Goal: Information Seeking & Learning: Learn about a topic

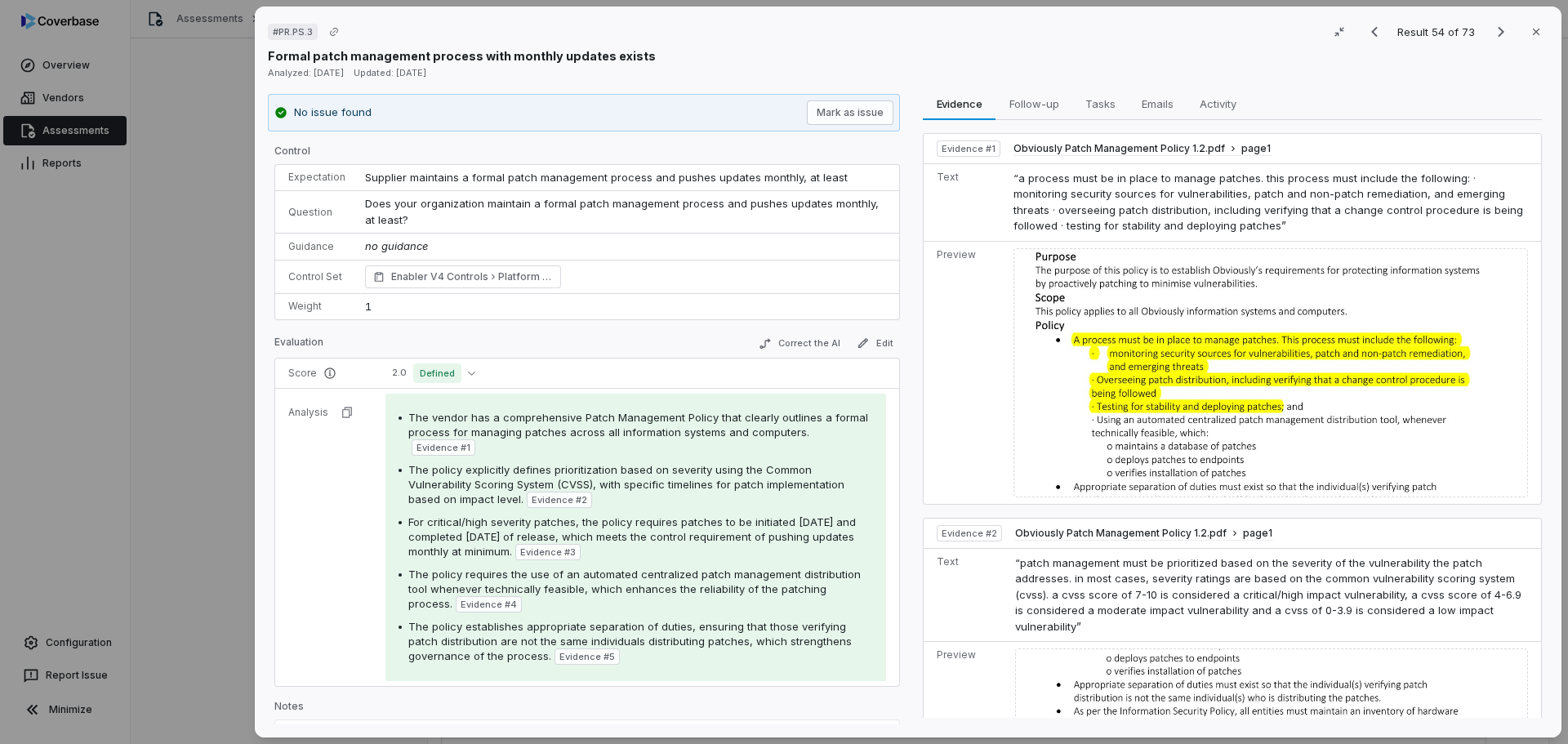
click at [711, 42] on div "# PR.PS.3 Result 54 of 73 Close" at bounding box center [908, 31] width 1281 height 24
click at [196, 334] on div "# PR.PS.3 Result 54 of 73 Close Formal patch management process with monthly up…" at bounding box center [784, 372] width 1568 height 744
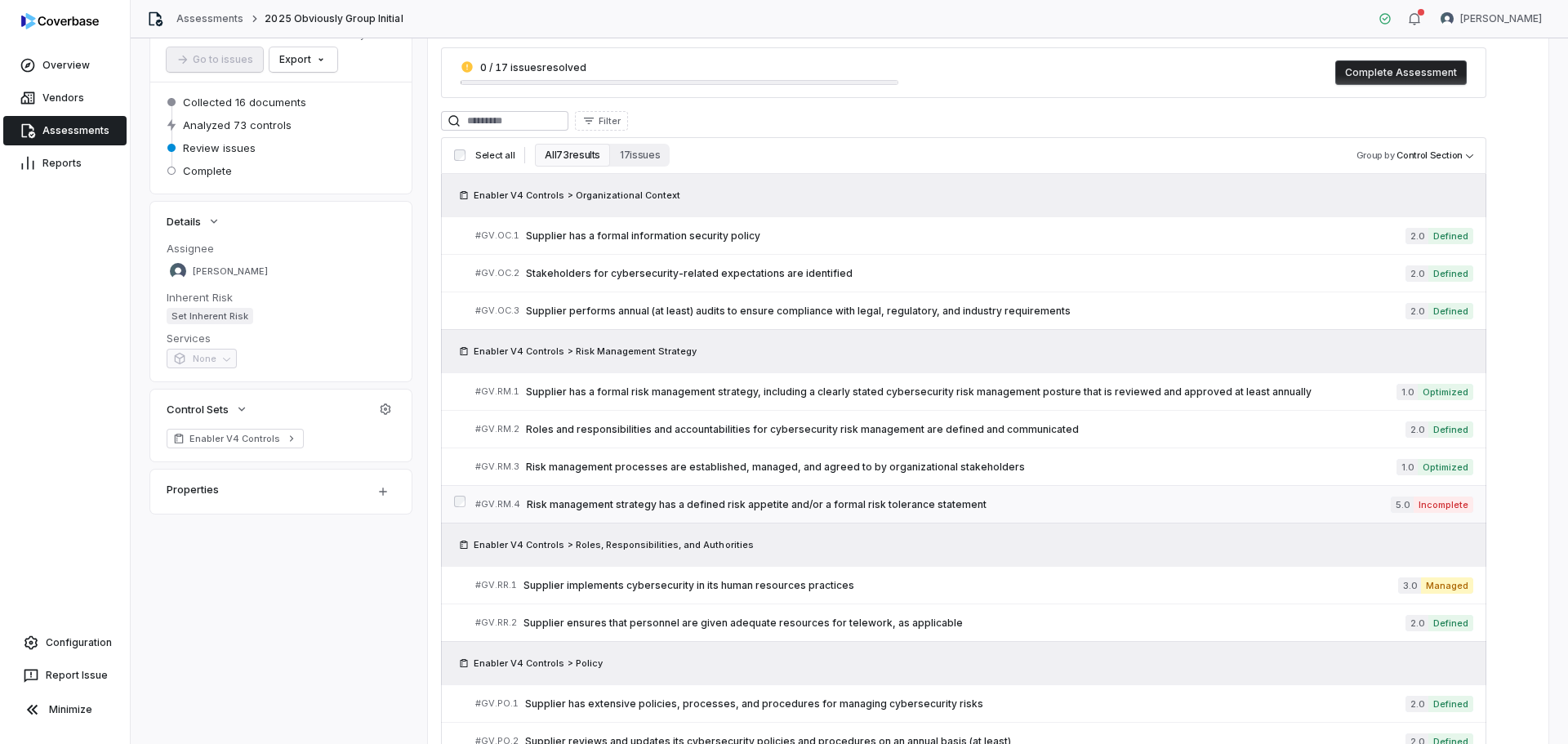
scroll to position [81, 0]
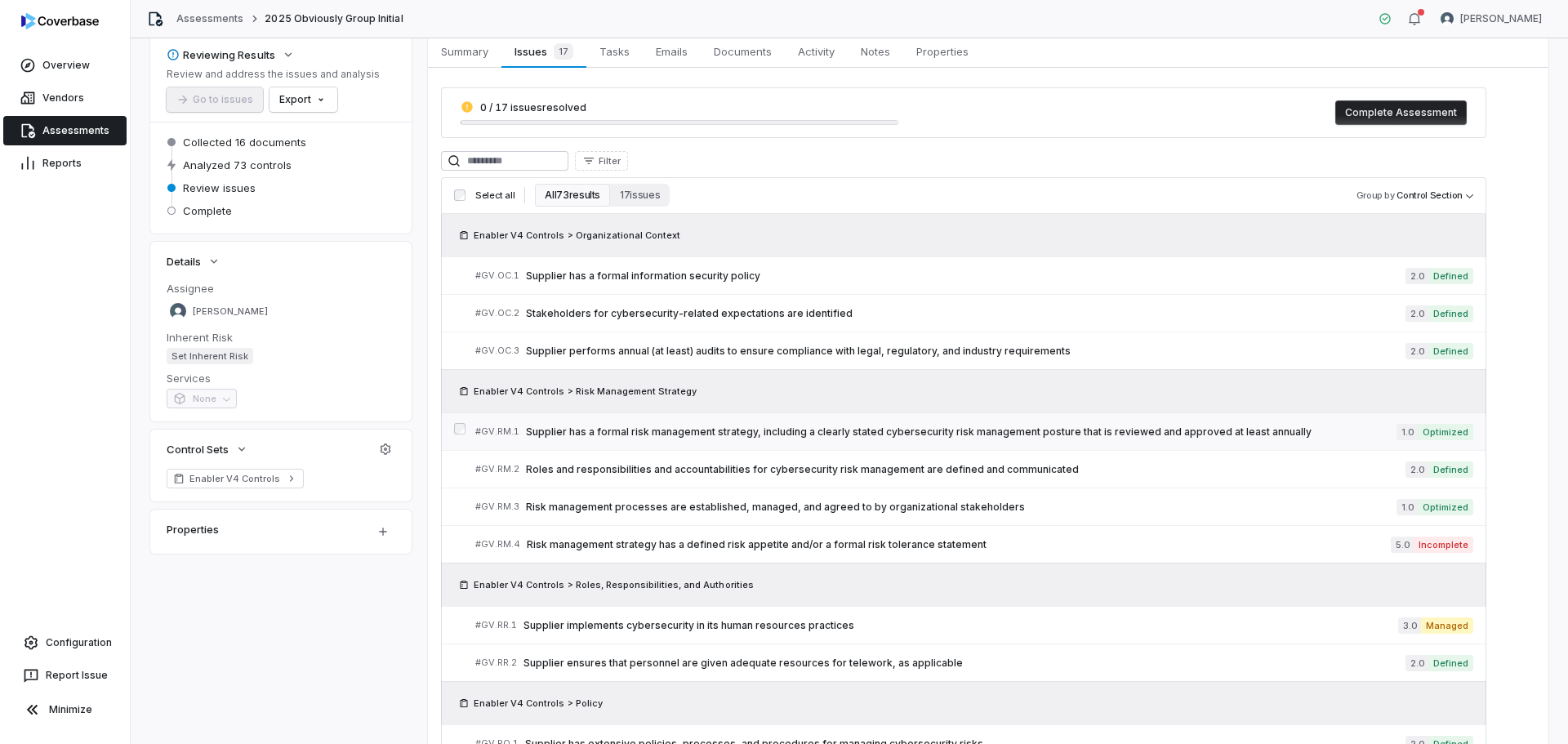
click at [1020, 428] on span "Supplier has a formal risk management strategy, including a clearly stated cybe…" at bounding box center [960, 432] width 870 height 13
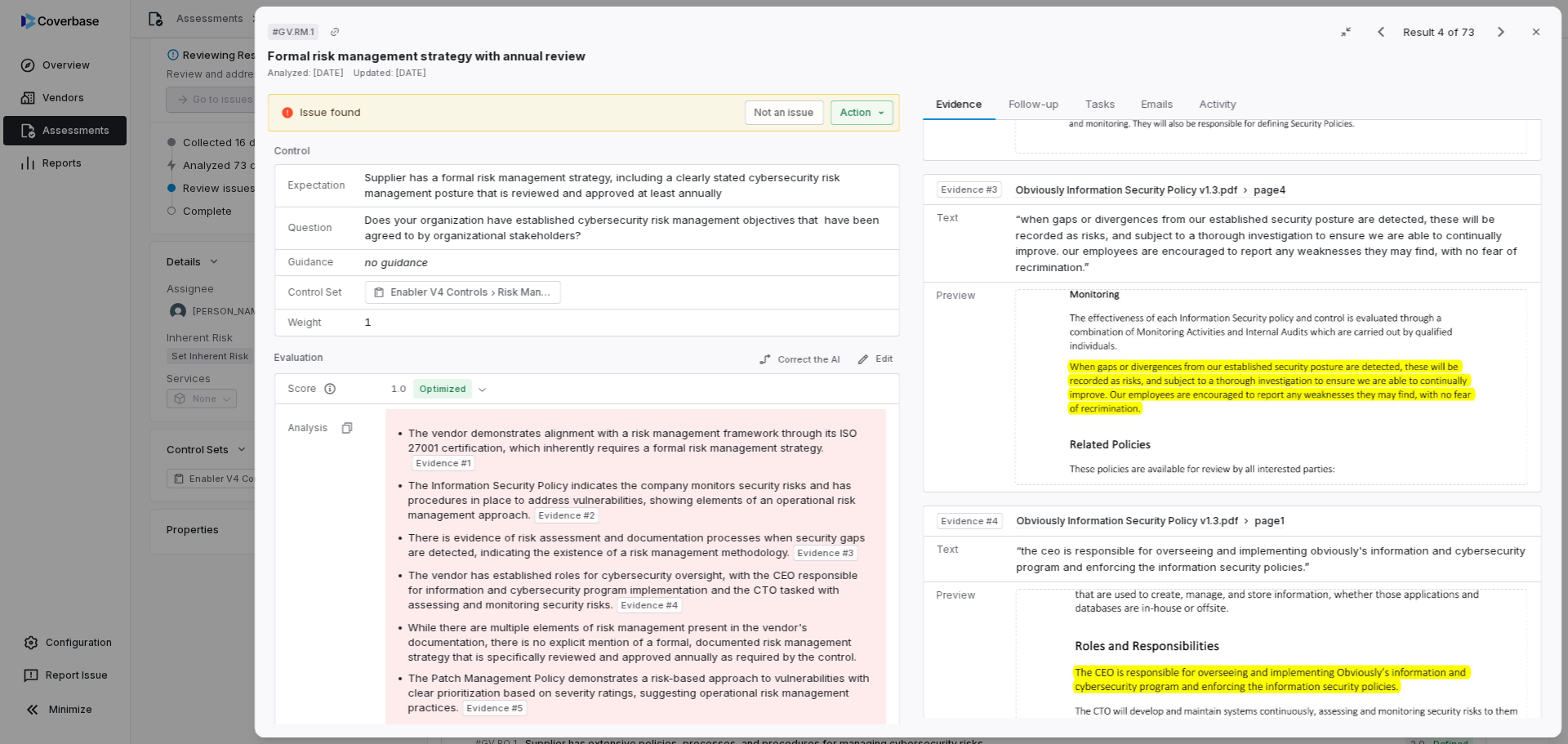
scroll to position [567, 0]
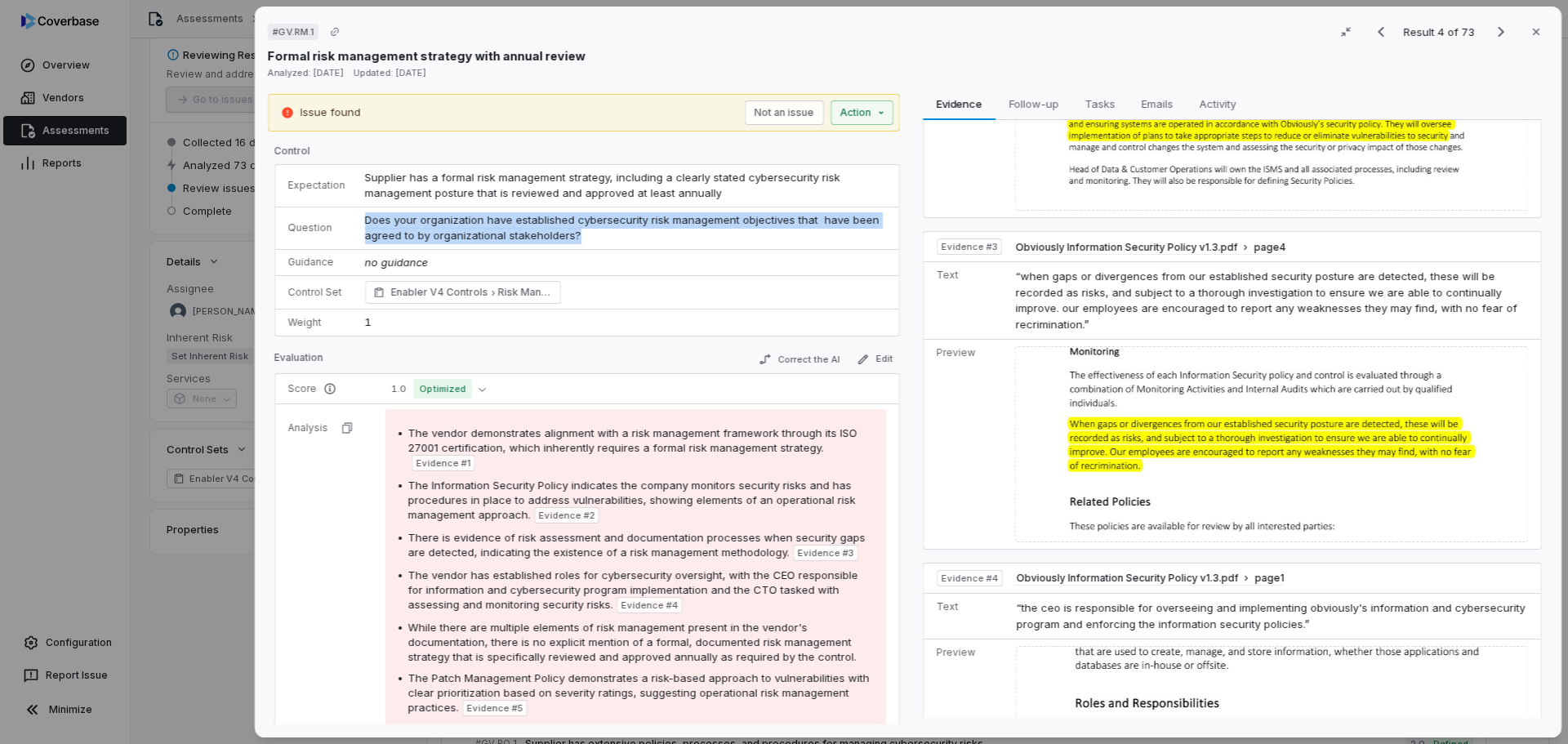
drag, startPoint x: 577, startPoint y: 232, endPoint x: 366, endPoint y: 221, distance: 211.3
click at [366, 221] on td "Does your organization have established cybersecurity risk management objective…" at bounding box center [627, 227] width 544 height 43
copy span "Does your organization have established cybersecurity risk management objective…"
click at [1485, 32] on button "Next result" at bounding box center [1501, 32] width 33 height 19
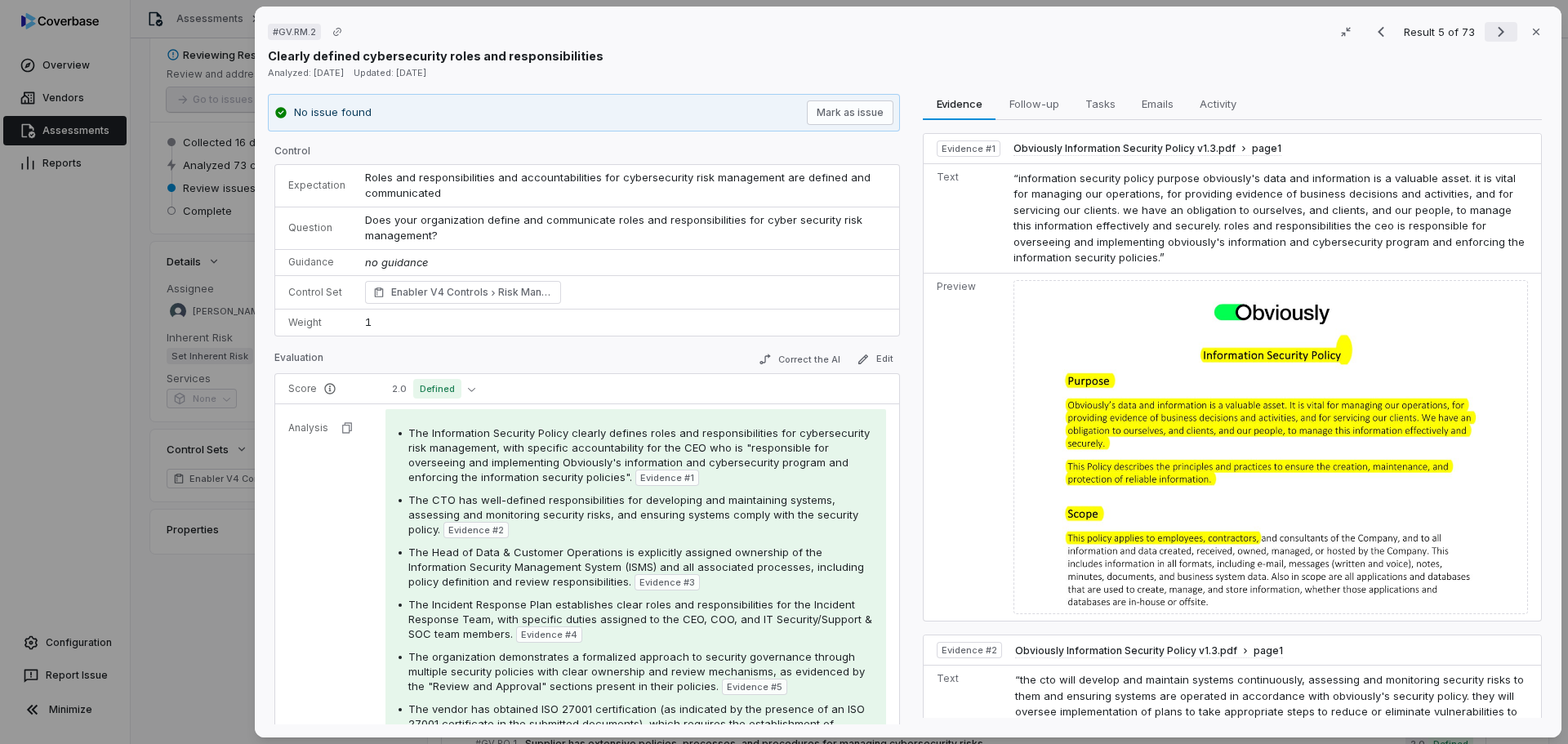
click at [1492, 27] on icon "Next result" at bounding box center [1501, 32] width 19 height 19
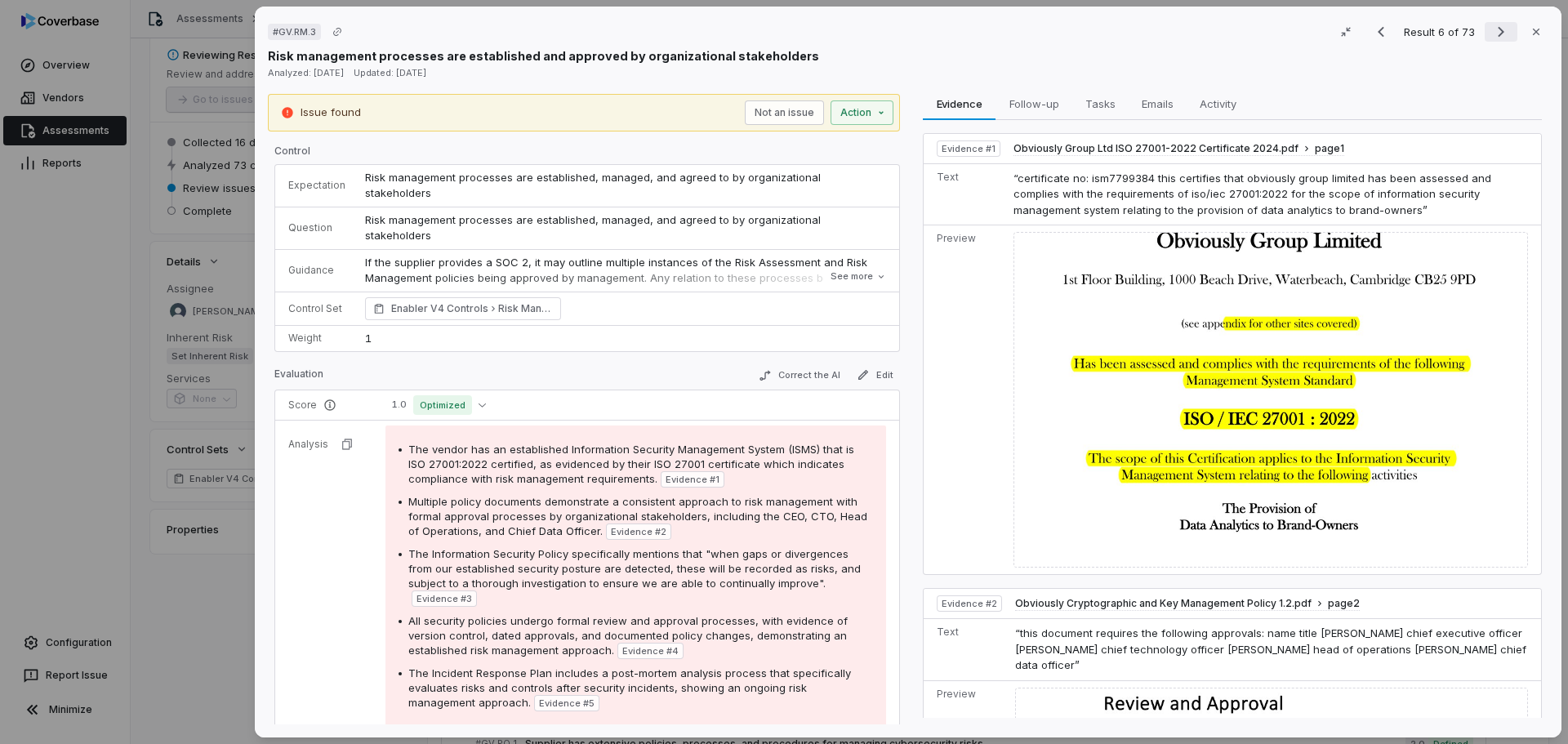
click at [1493, 32] on icon "Next result" at bounding box center [1501, 32] width 19 height 19
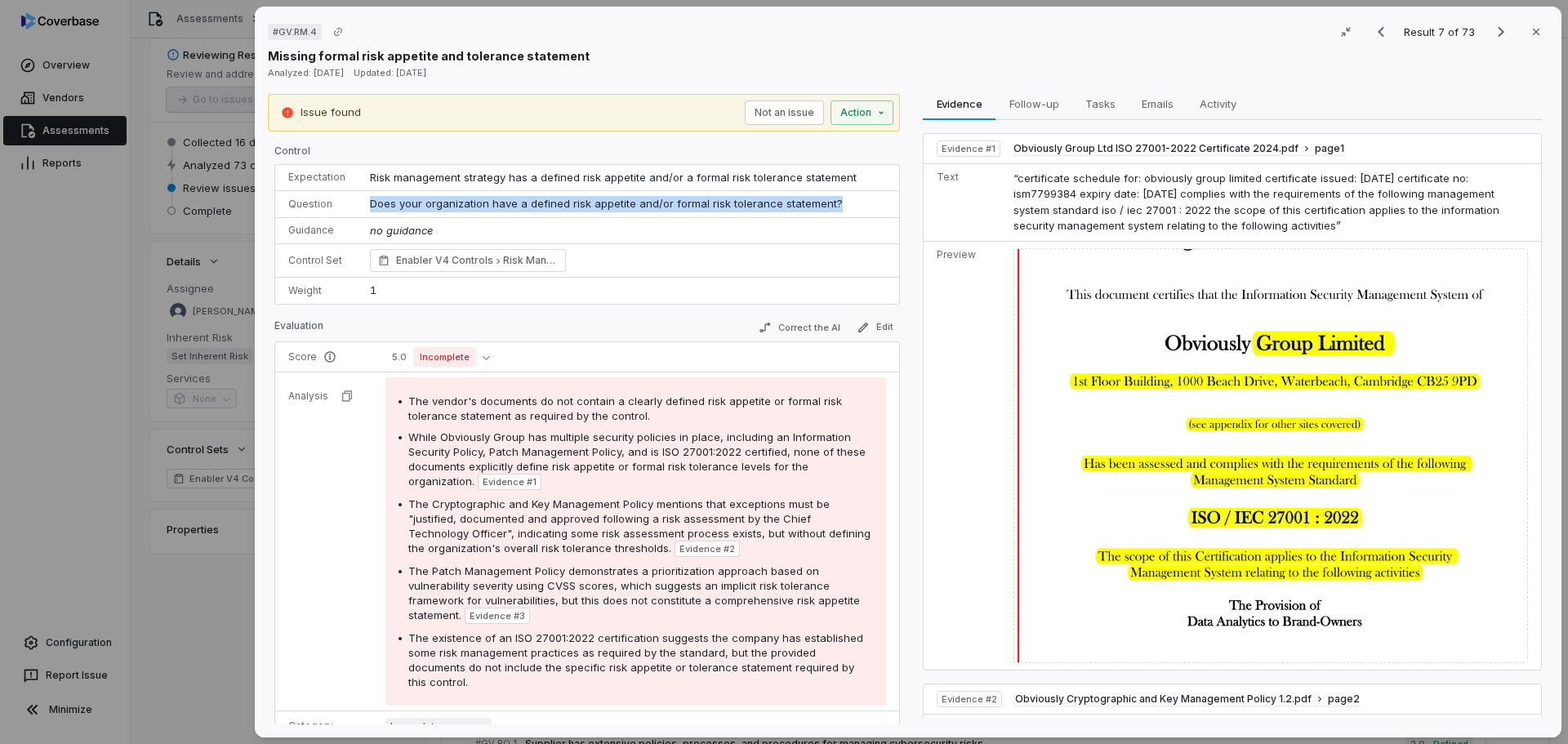
drag, startPoint x: 834, startPoint y: 196, endPoint x: 366, endPoint y: 200, distance: 468.0
click at [366, 200] on td "Does your organization have a defined risk appetite and/or formal risk toleranc…" at bounding box center [629, 204] width 539 height 27
copy span "Does your organization have a defined risk appetite and/or formal risk toleranc…"
click at [1495, 31] on icon "Next result" at bounding box center [1501, 32] width 19 height 19
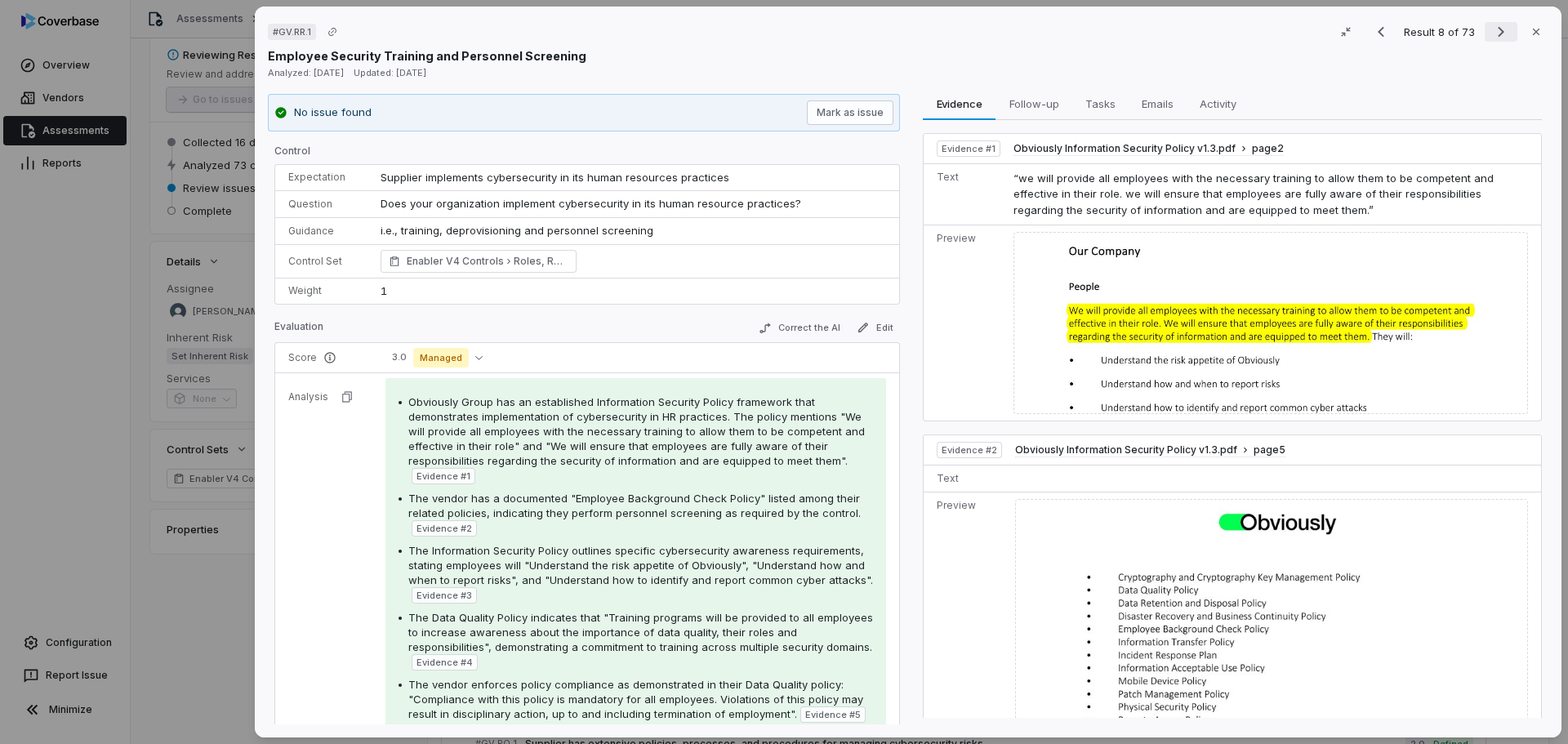
click at [1495, 31] on icon "Next result" at bounding box center [1501, 32] width 19 height 19
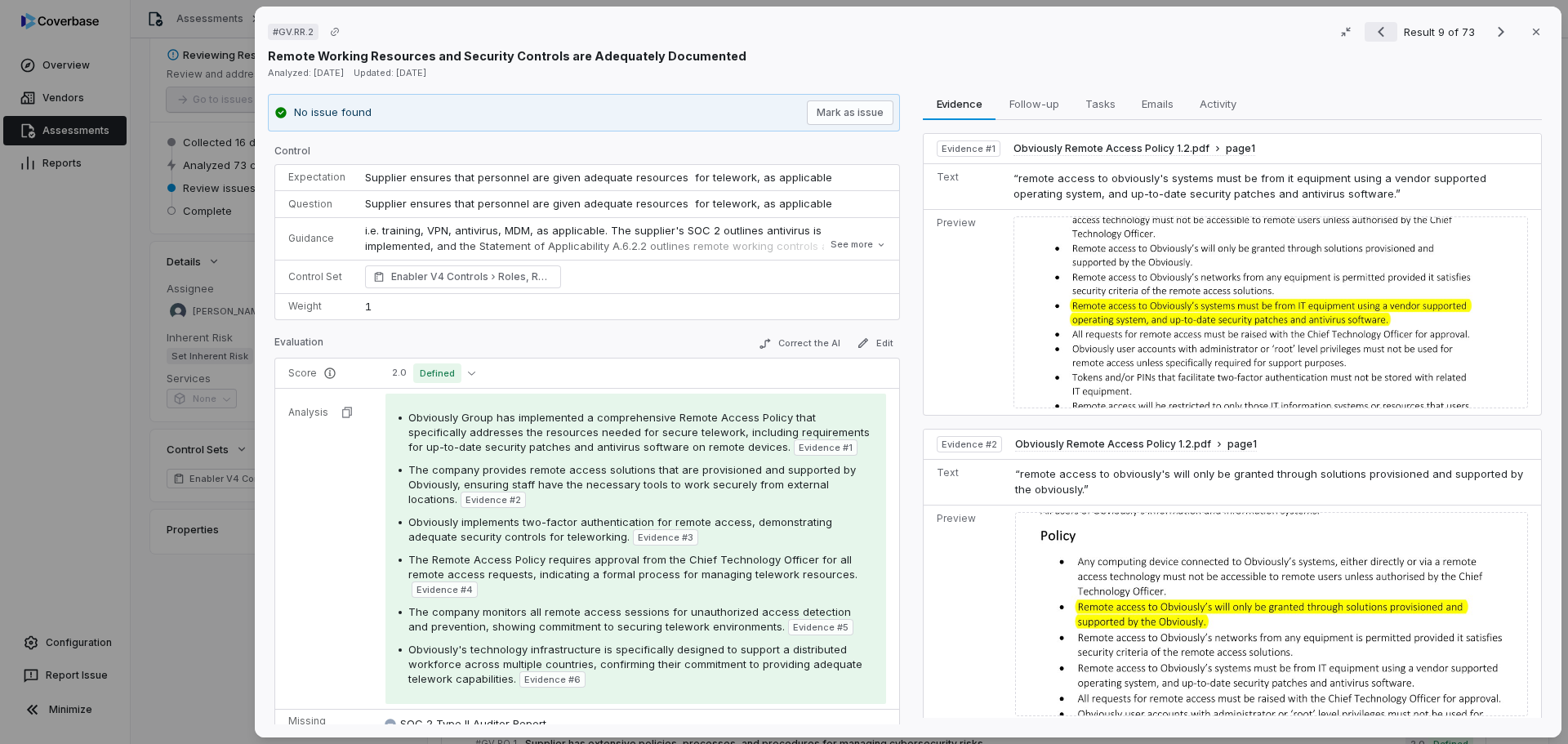
click at [1377, 31] on icon "Previous result" at bounding box center [1381, 32] width 19 height 19
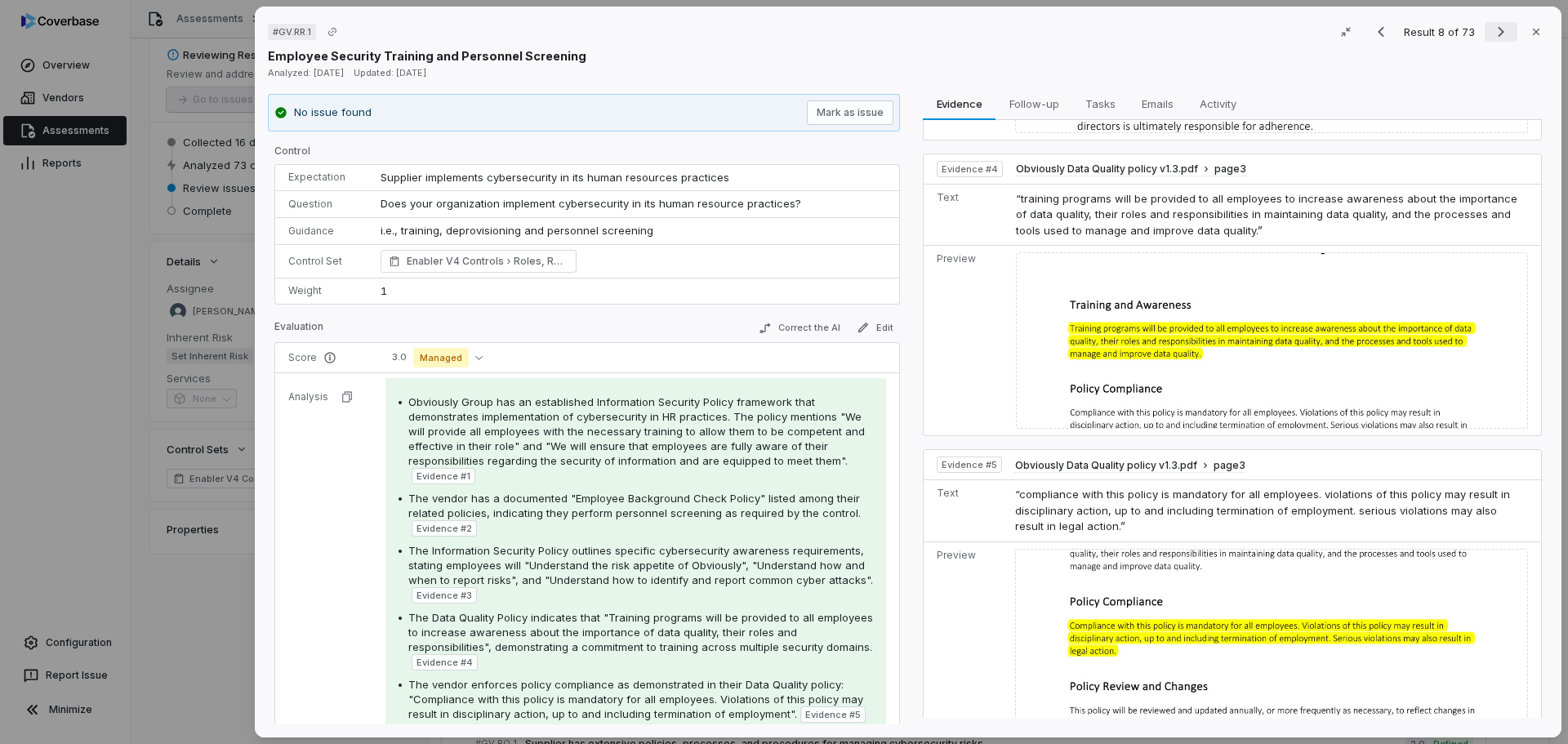
click at [1492, 34] on icon "Next result" at bounding box center [1501, 32] width 19 height 19
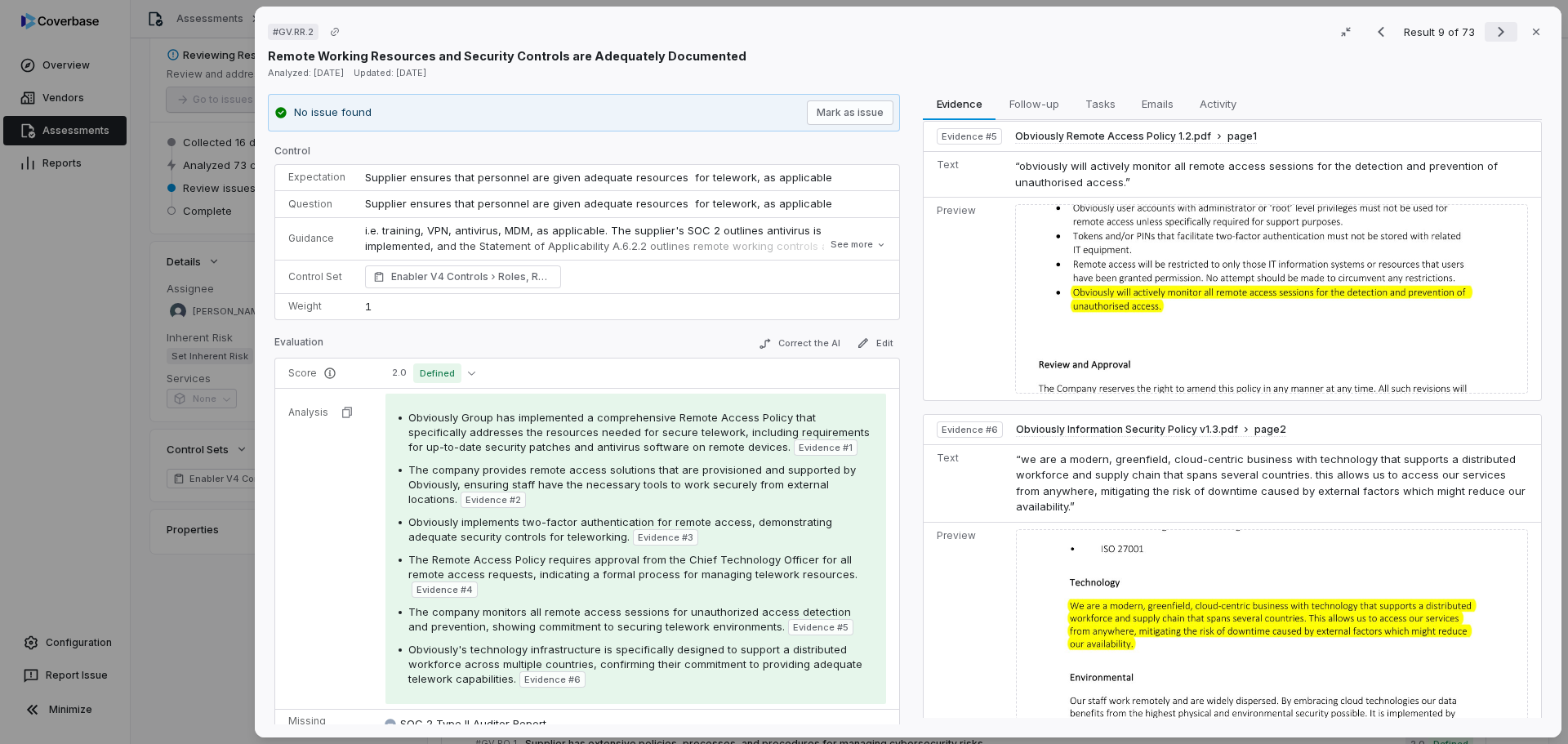
click at [1492, 22] on icon "Next result" at bounding box center [1501, 32] width 19 height 19
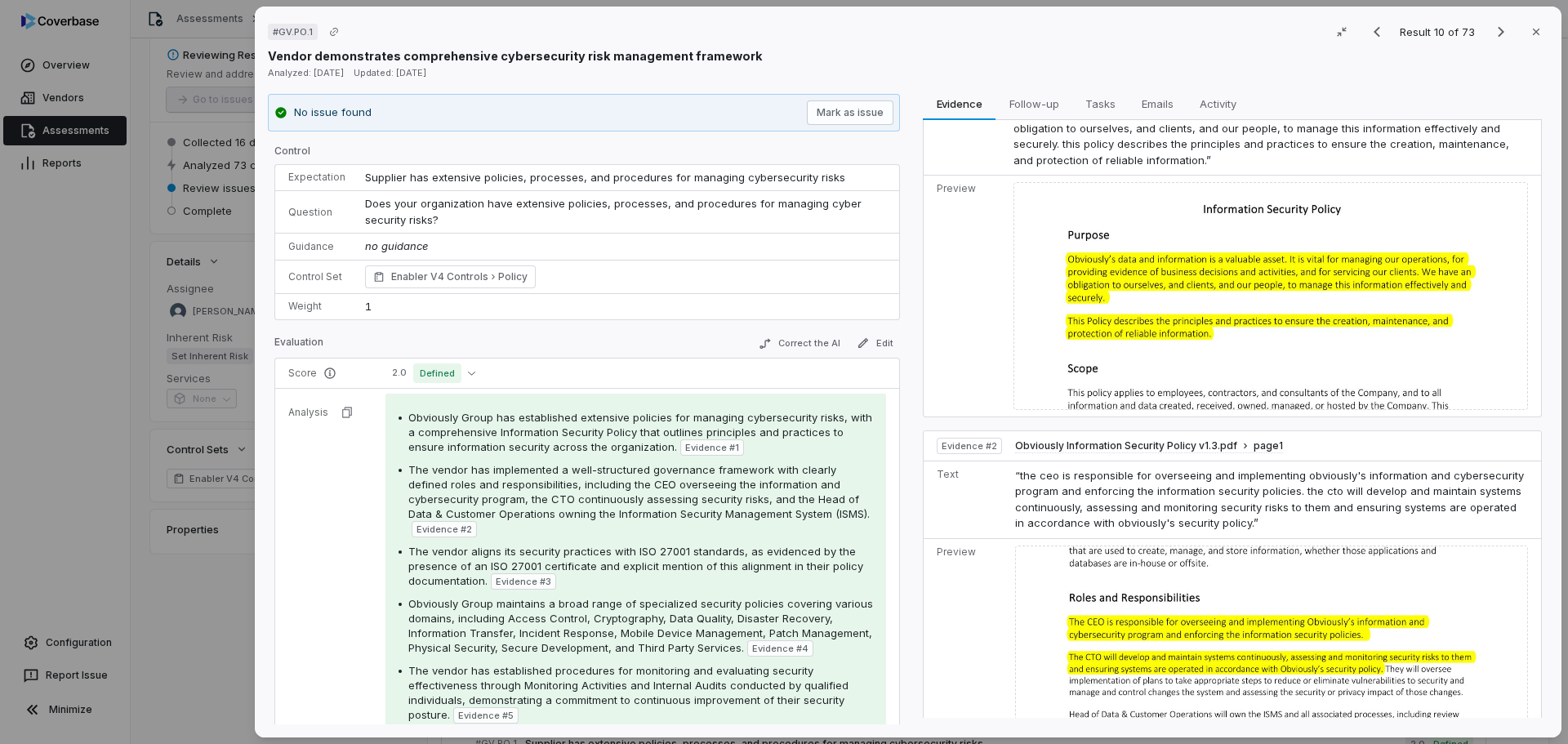
scroll to position [177, 0]
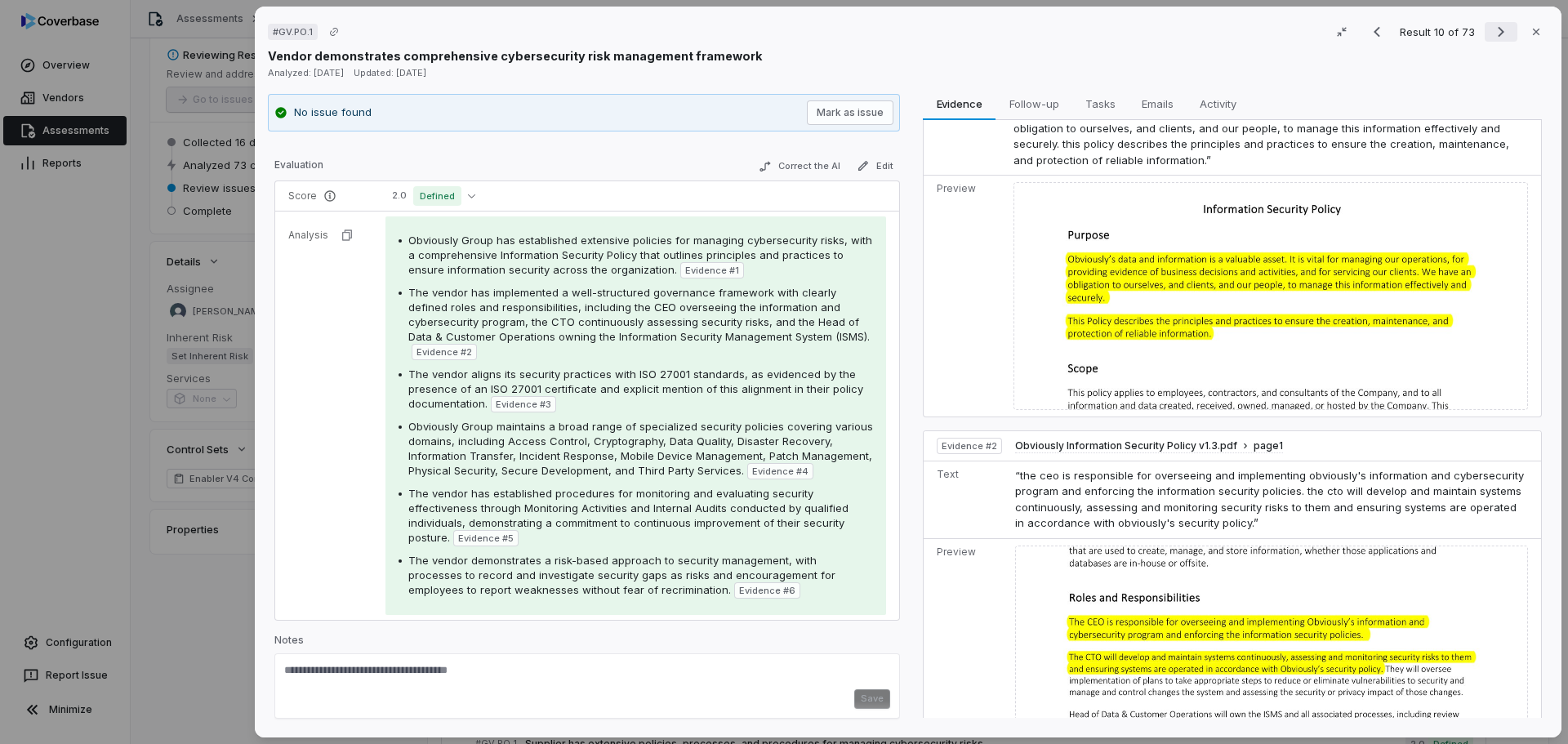
click at [1492, 29] on icon "Next result" at bounding box center [1501, 32] width 19 height 19
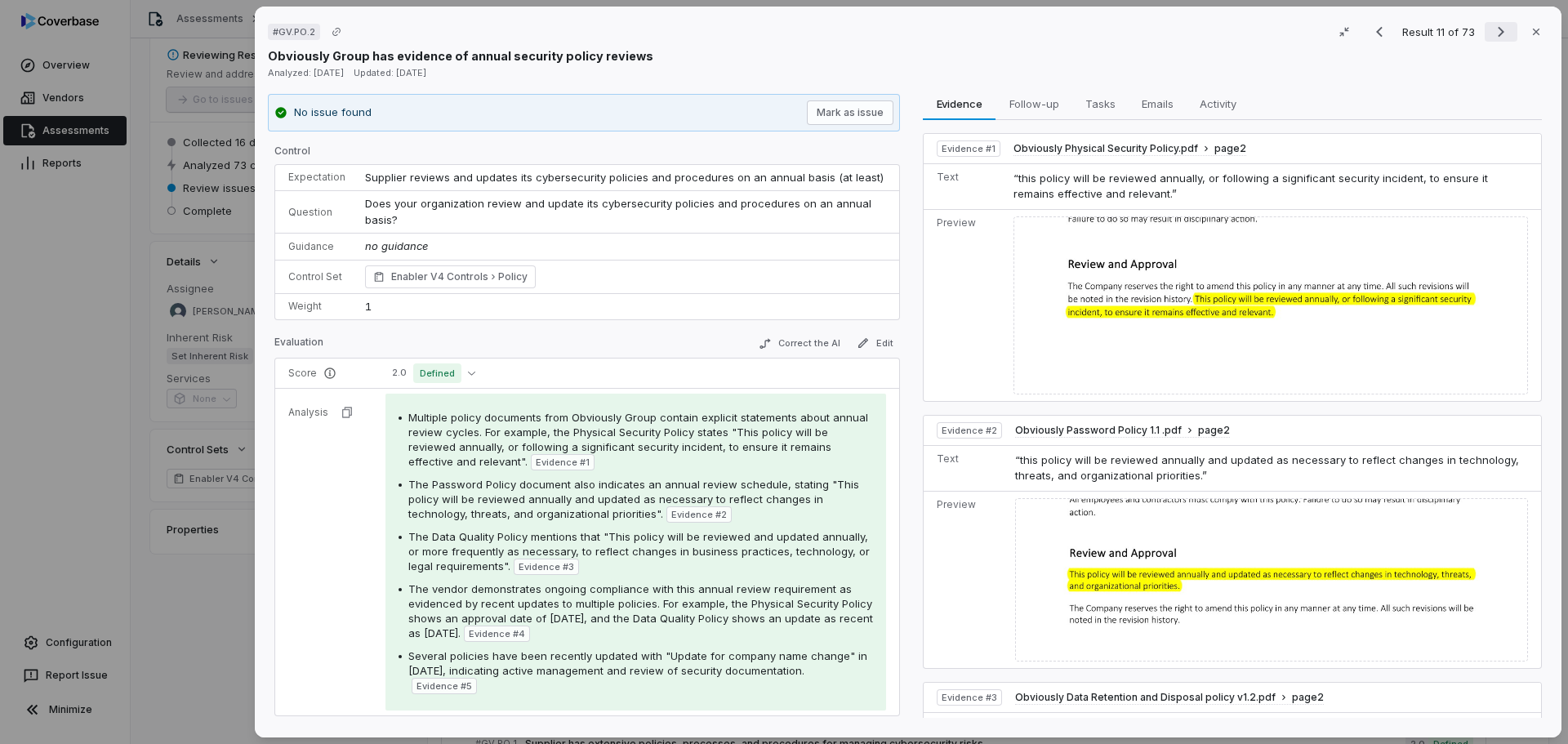
click at [1493, 29] on icon "Next result" at bounding box center [1501, 32] width 19 height 19
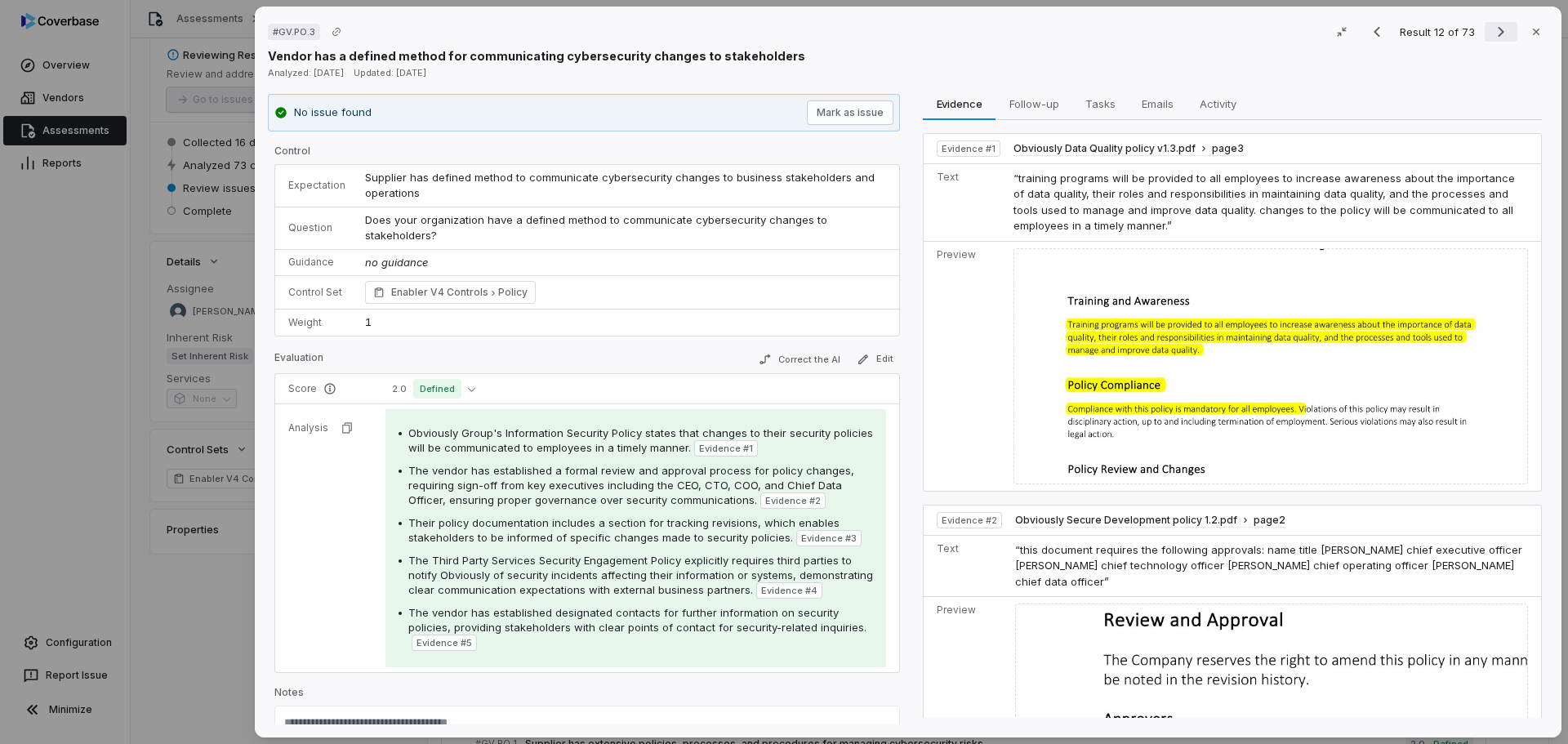
click at [1493, 33] on icon "Next result" at bounding box center [1501, 32] width 19 height 19
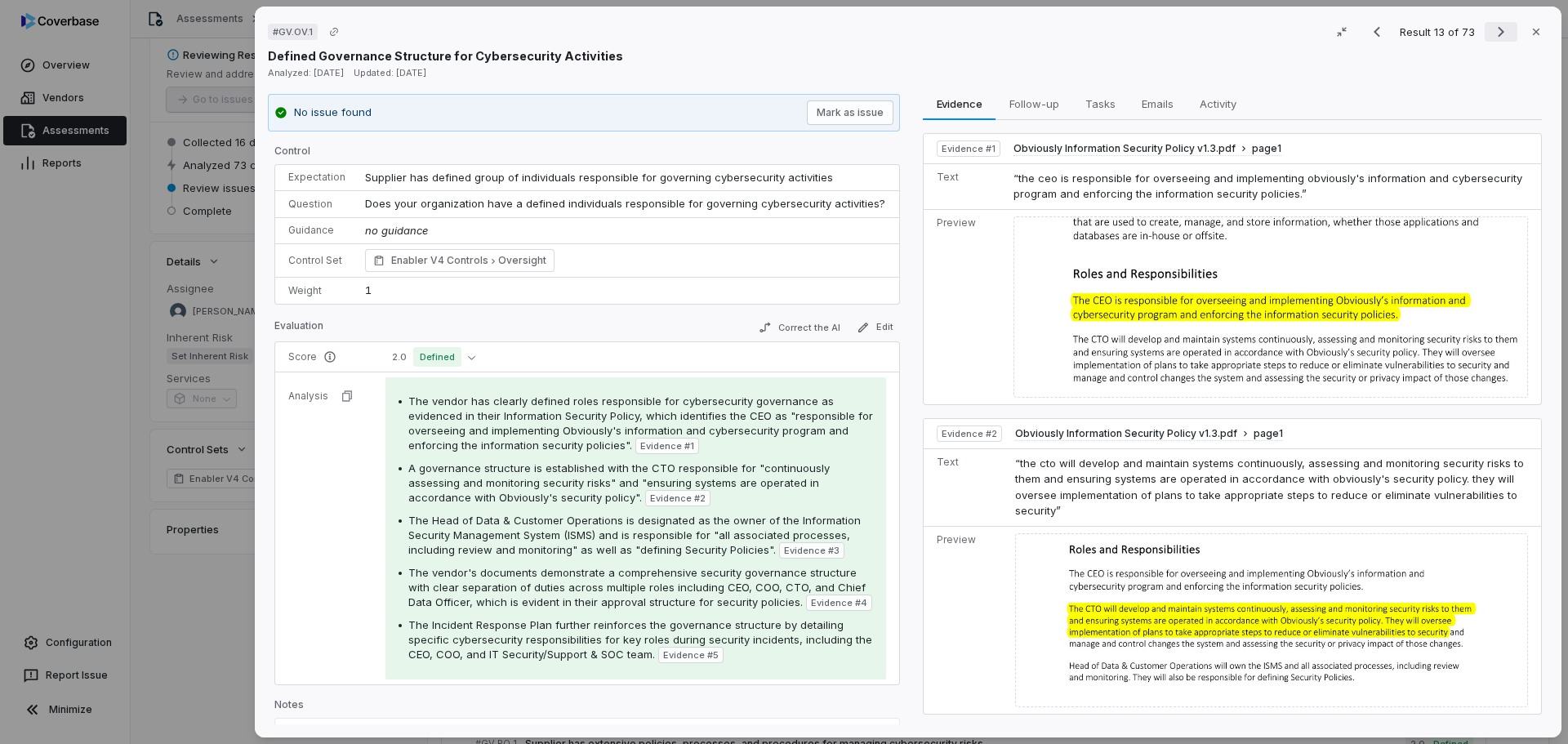
click at [1493, 33] on icon "Next result" at bounding box center [1501, 32] width 19 height 19
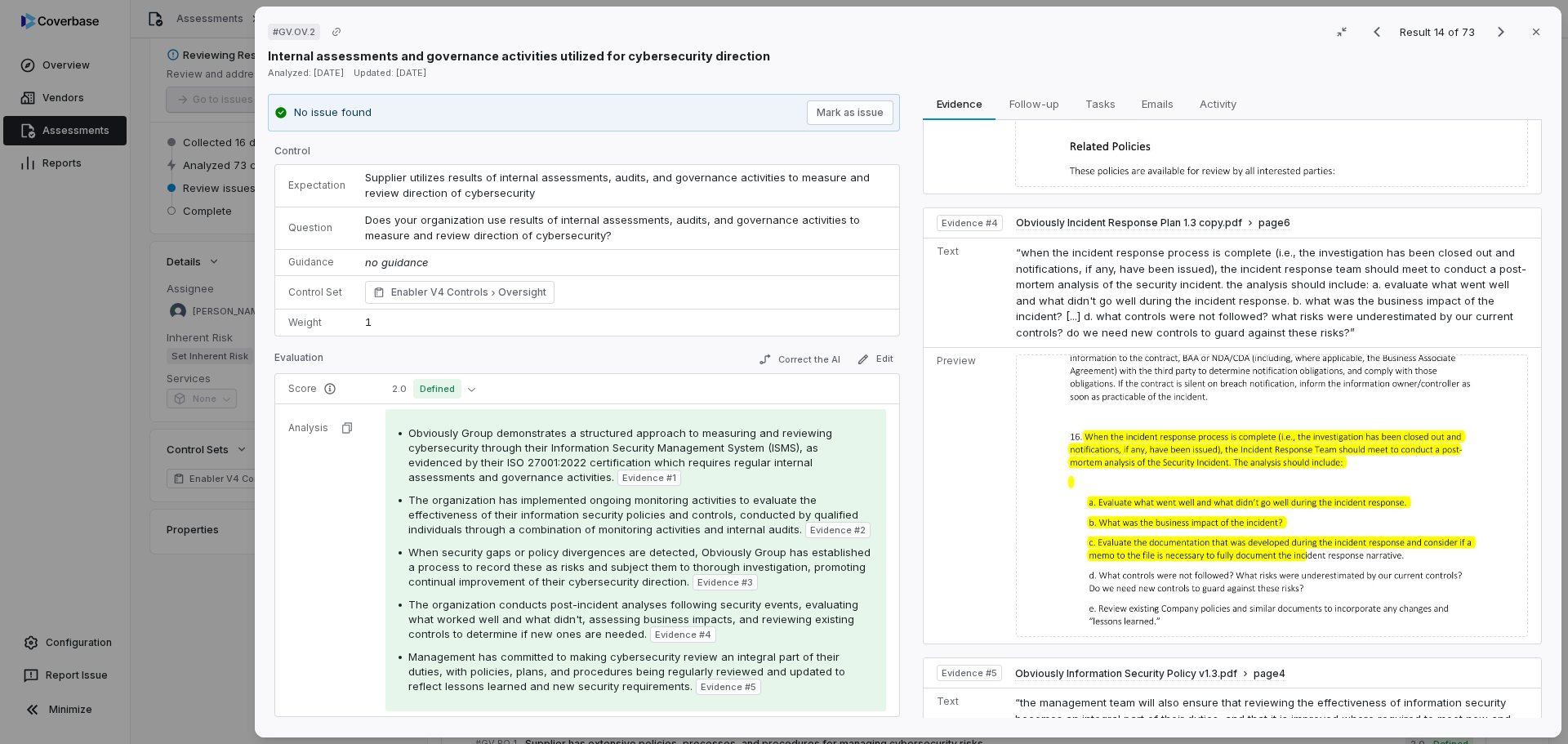
scroll to position [1016, 0]
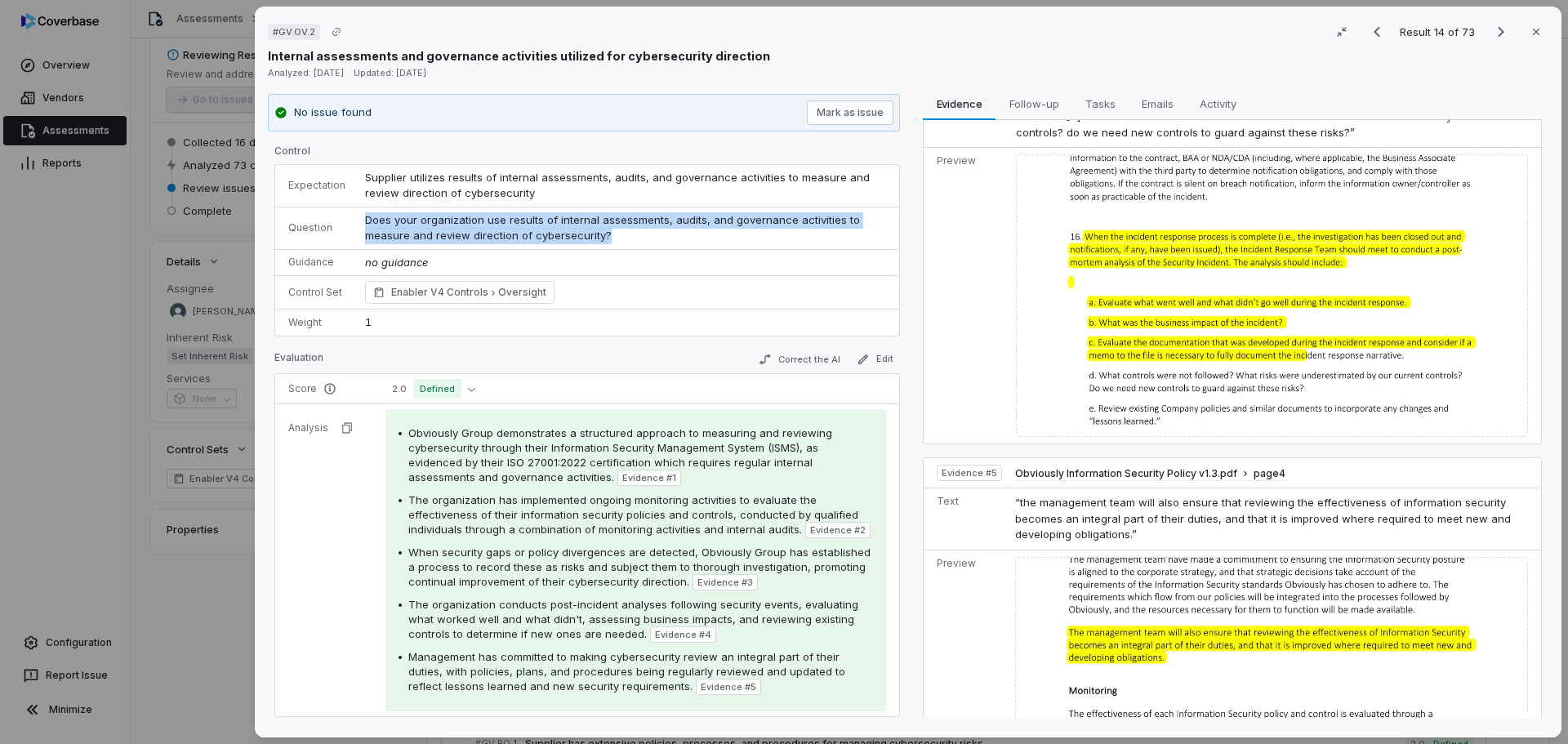
drag, startPoint x: 656, startPoint y: 234, endPoint x: 360, endPoint y: 220, distance: 296.3
click at [360, 220] on td "Does your organization use results of internal assessments, audits, and governa…" at bounding box center [627, 227] width 544 height 43
copy span "Does your organization use results of internal assessments, audits, and governa…"
click at [1492, 29] on icon "Next result" at bounding box center [1501, 32] width 19 height 19
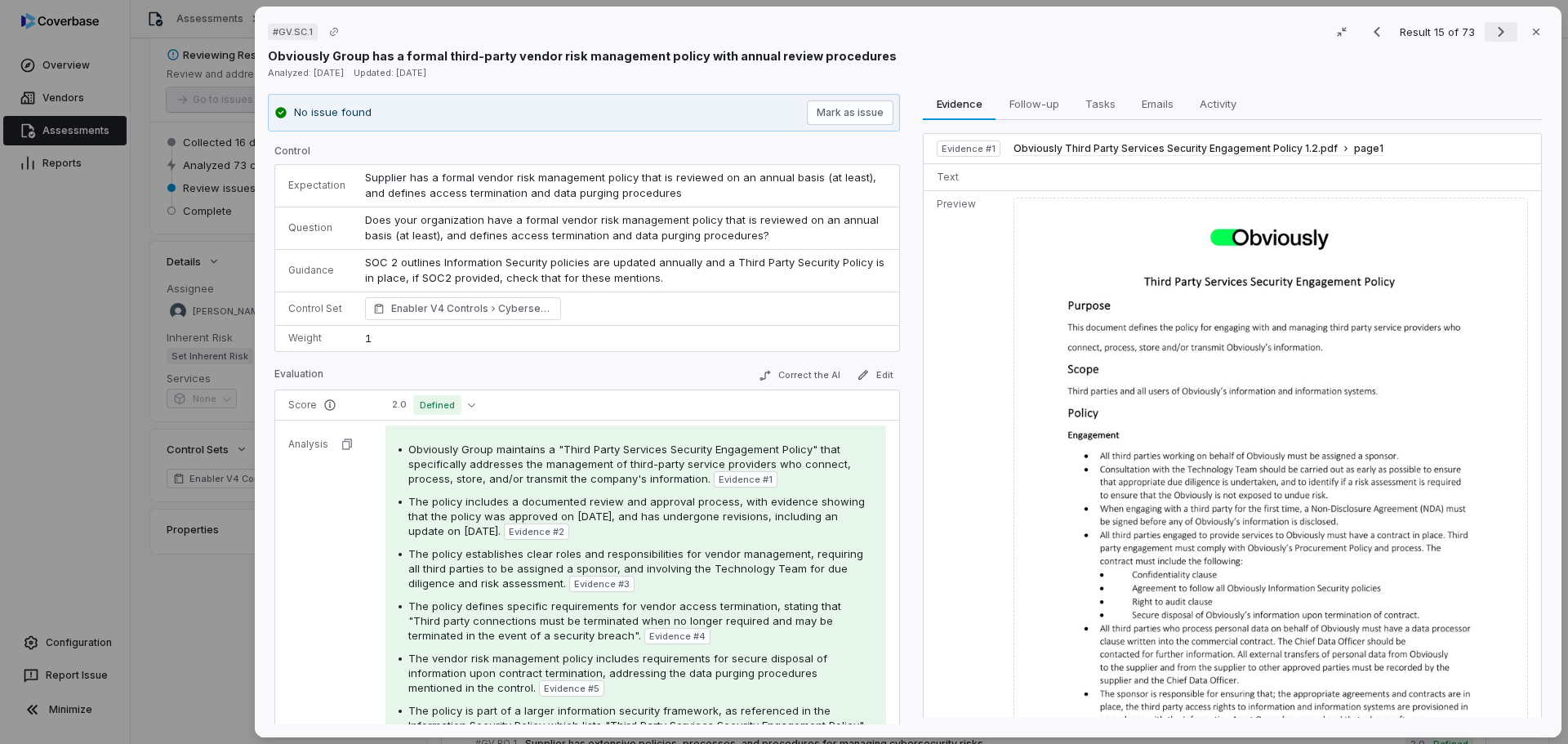
click at [1492, 29] on icon "Next result" at bounding box center [1501, 32] width 19 height 19
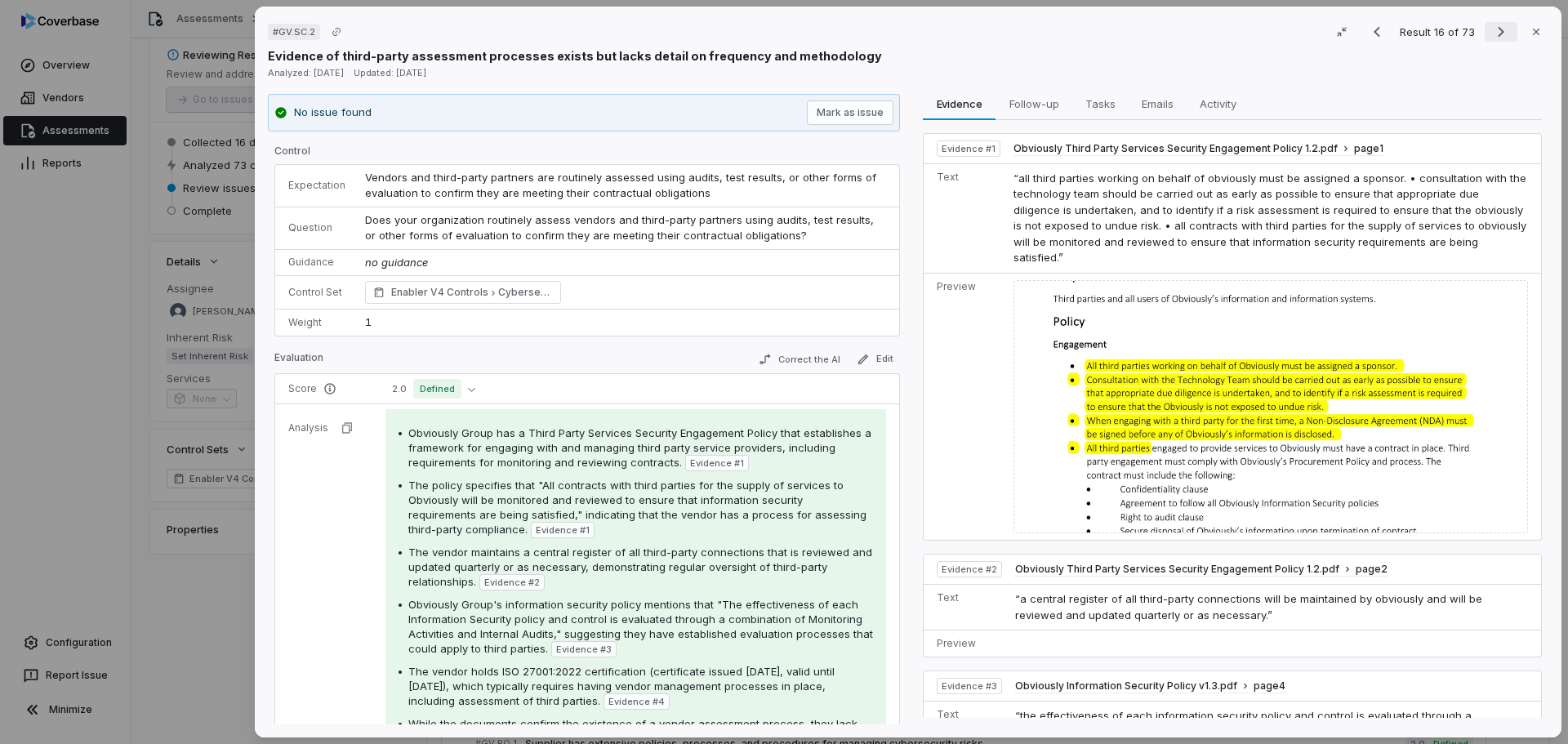
click at [1492, 29] on icon "Next result" at bounding box center [1501, 32] width 19 height 19
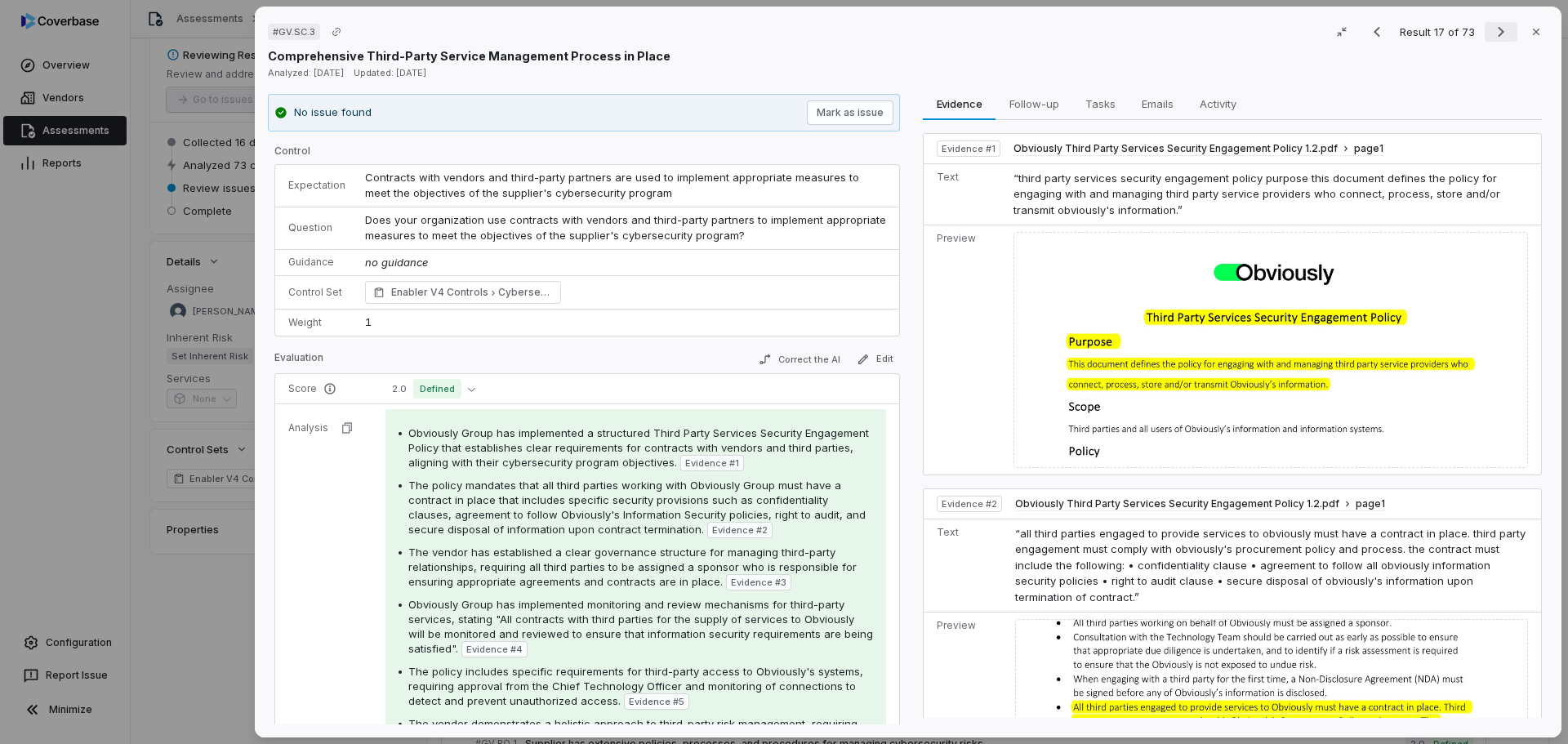
click at [1492, 29] on icon "Next result" at bounding box center [1501, 32] width 19 height 19
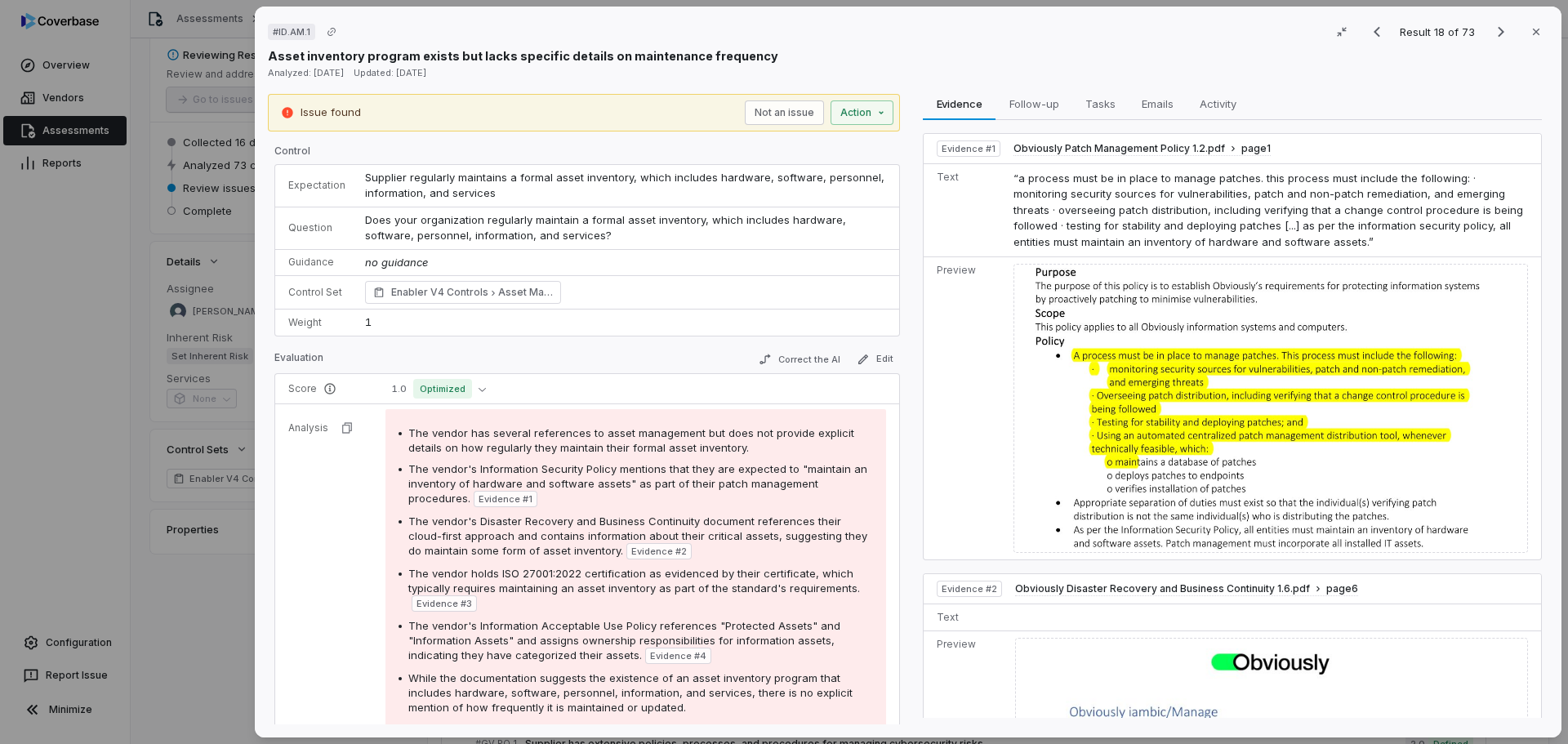
drag, startPoint x: 630, startPoint y: 238, endPoint x: 361, endPoint y: 223, distance: 269.4
click at [361, 223] on td "Does your organization regularly maintain a formal asset inventory, which inclu…" at bounding box center [627, 227] width 544 height 43
copy span "Does your organization regularly maintain a formal asset inventory, which inclu…"
click at [1492, 23] on icon "Next result" at bounding box center [1501, 32] width 19 height 19
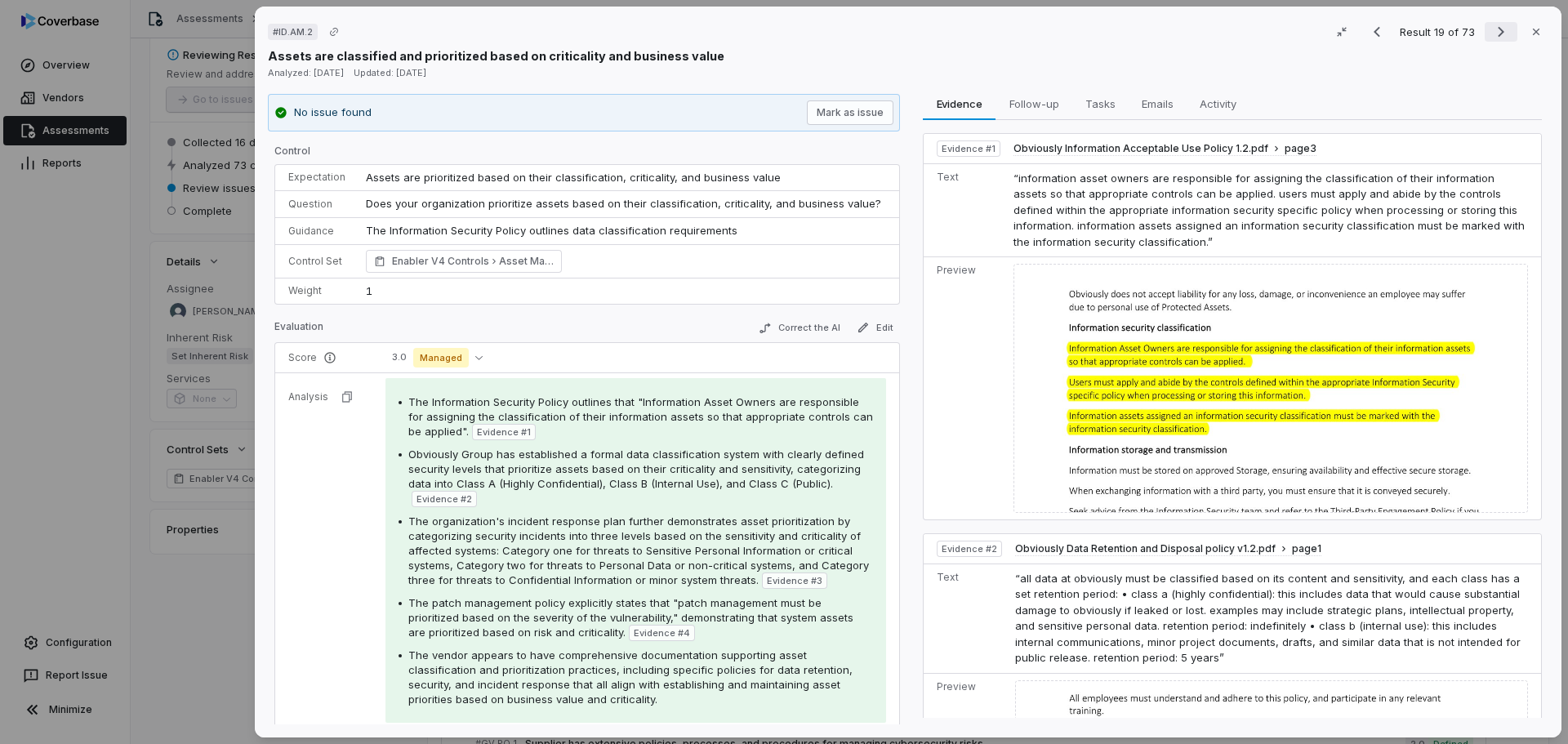
click at [1492, 29] on icon "Next result" at bounding box center [1501, 32] width 19 height 19
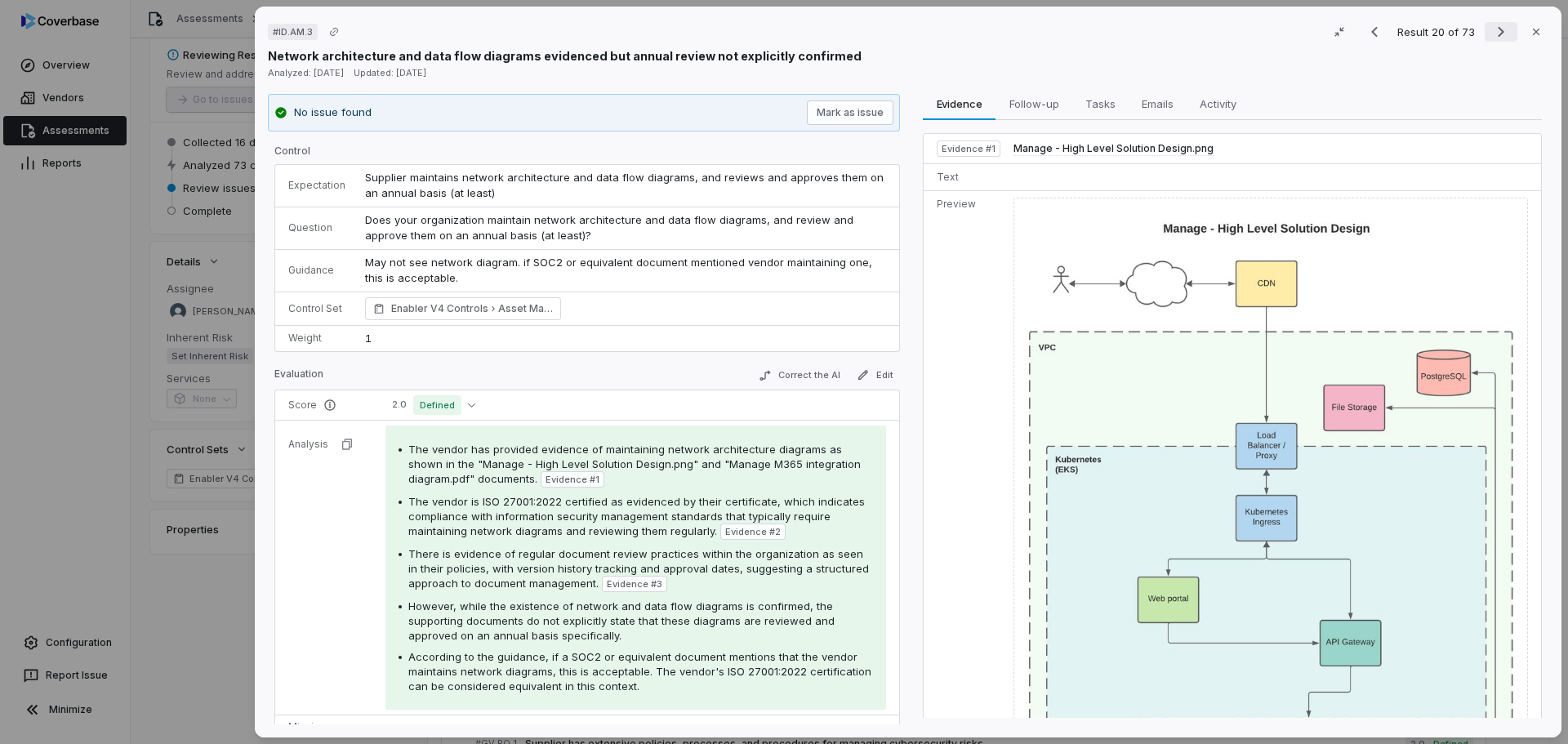
click at [1497, 29] on icon "Next result" at bounding box center [1501, 32] width 19 height 19
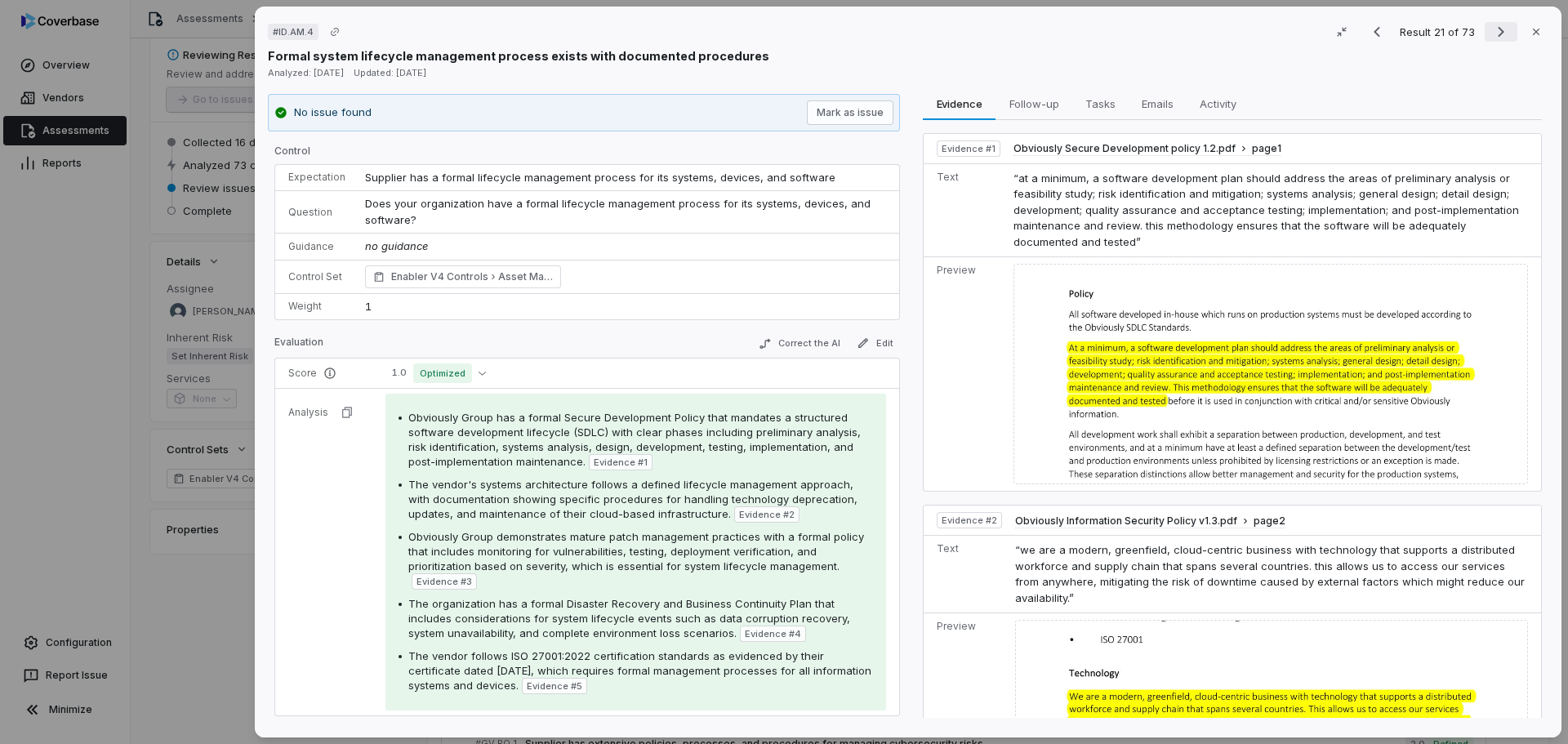
click at [1497, 29] on icon "Next result" at bounding box center [1501, 32] width 19 height 19
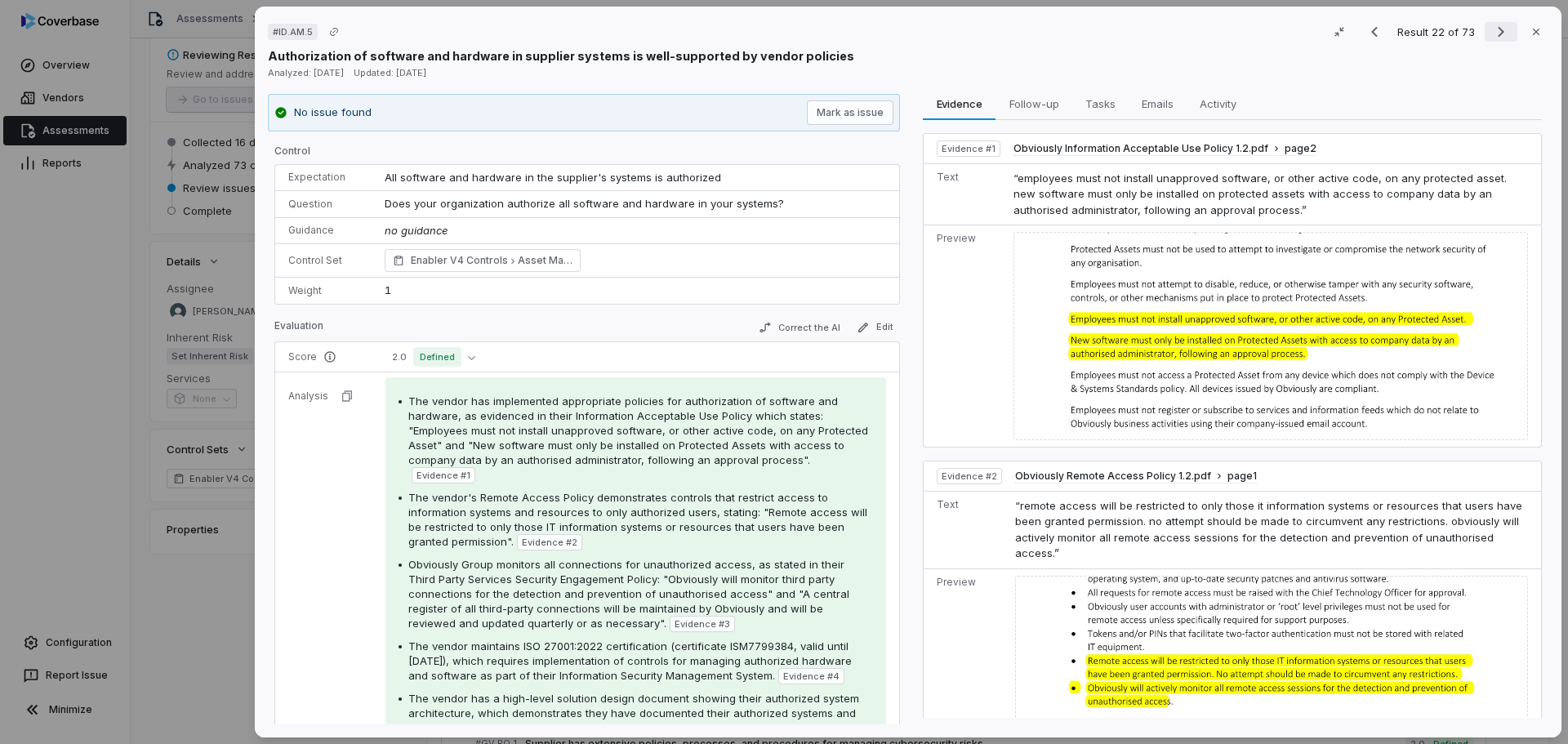
click at [1497, 29] on icon "Next result" at bounding box center [1501, 32] width 19 height 19
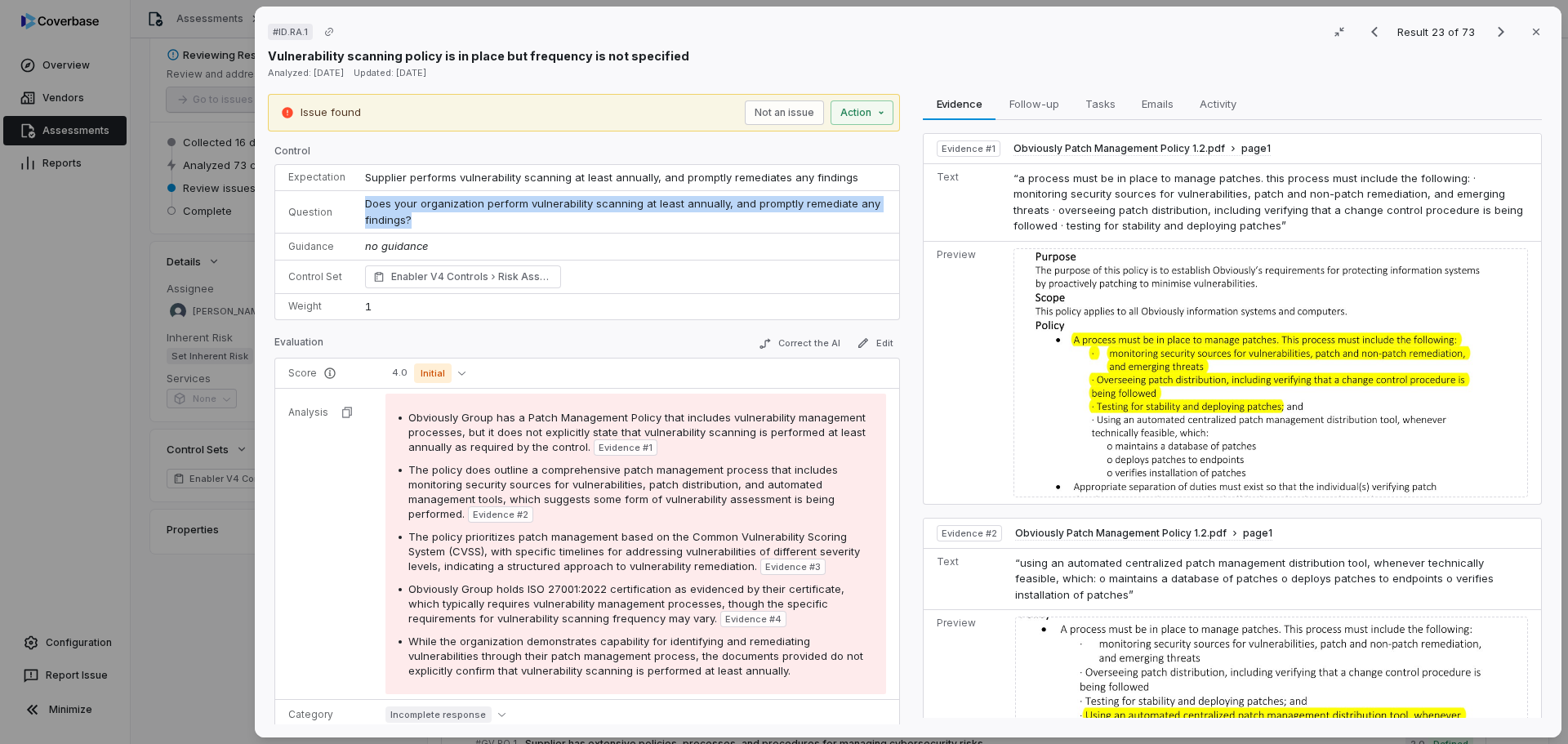
drag, startPoint x: 454, startPoint y: 222, endPoint x: 359, endPoint y: 205, distance: 96.5
click at [359, 205] on td "Does your organization perform vulnerability scanning at least annually, and pr…" at bounding box center [627, 212] width 544 height 43
copy span "Does your organization perform vulnerability scanning at least annually, and pr…"
click at [1497, 29] on icon "Next result" at bounding box center [1500, 32] width 7 height 11
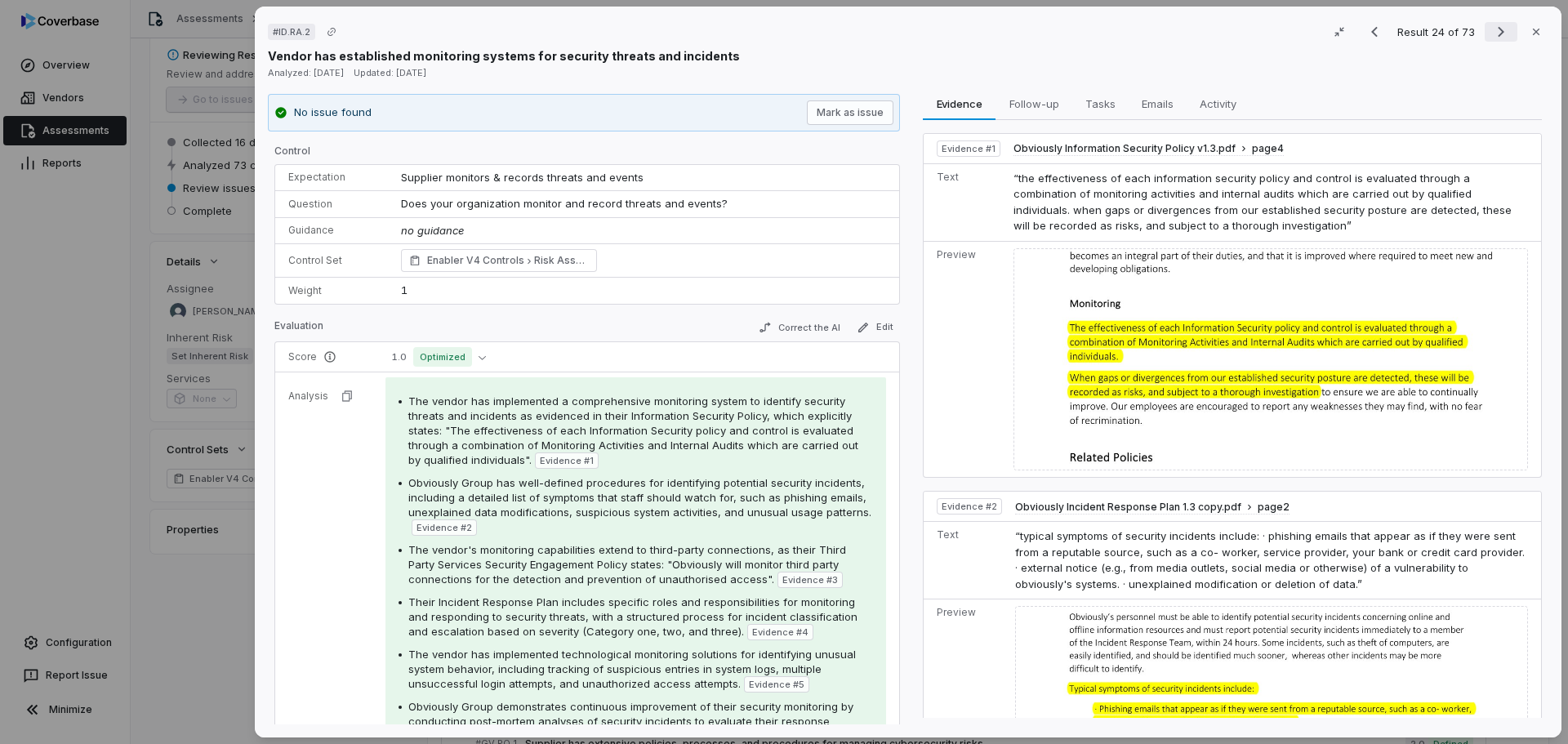
click at [1497, 29] on icon "Next result" at bounding box center [1500, 32] width 7 height 11
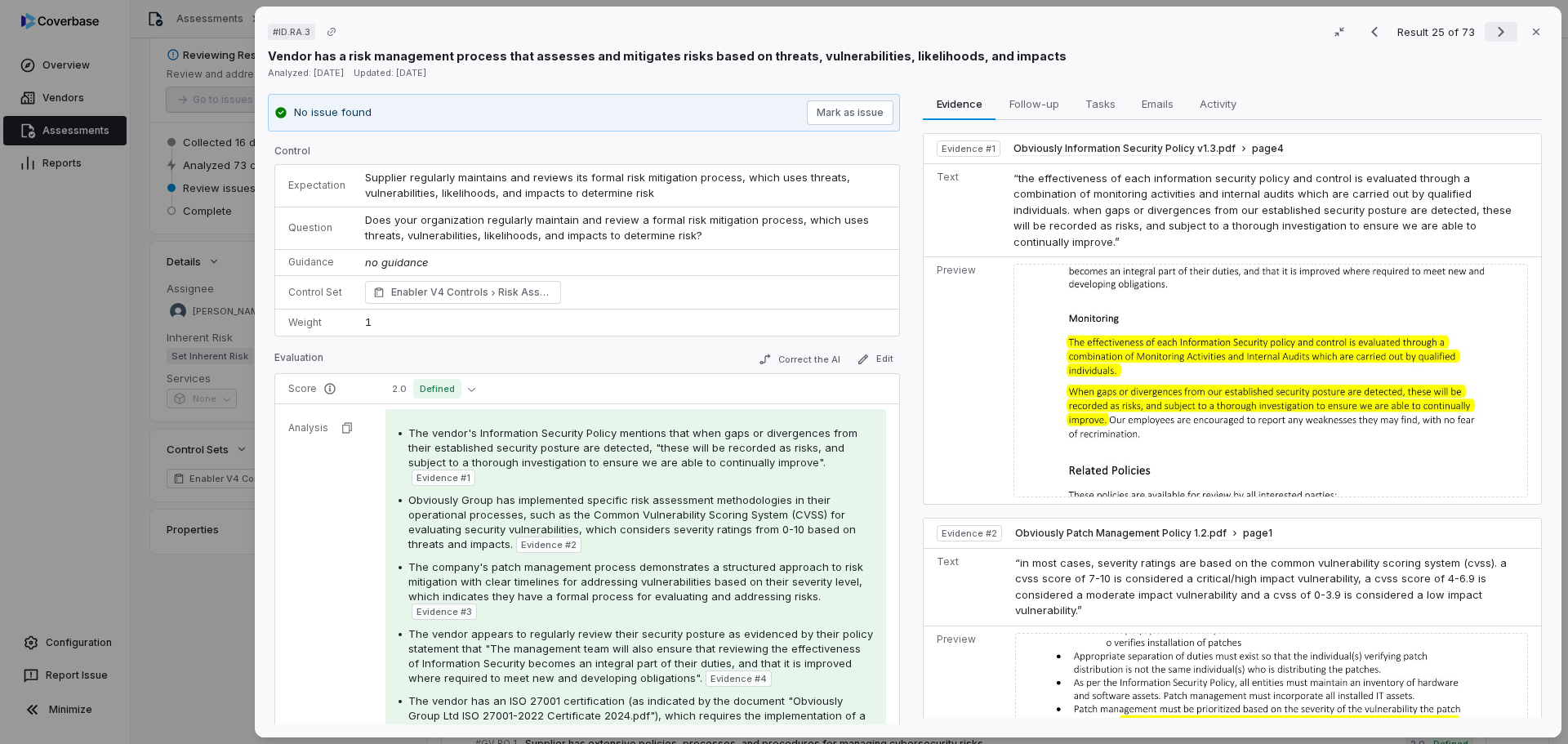
click at [1497, 29] on icon "Next result" at bounding box center [1500, 32] width 7 height 11
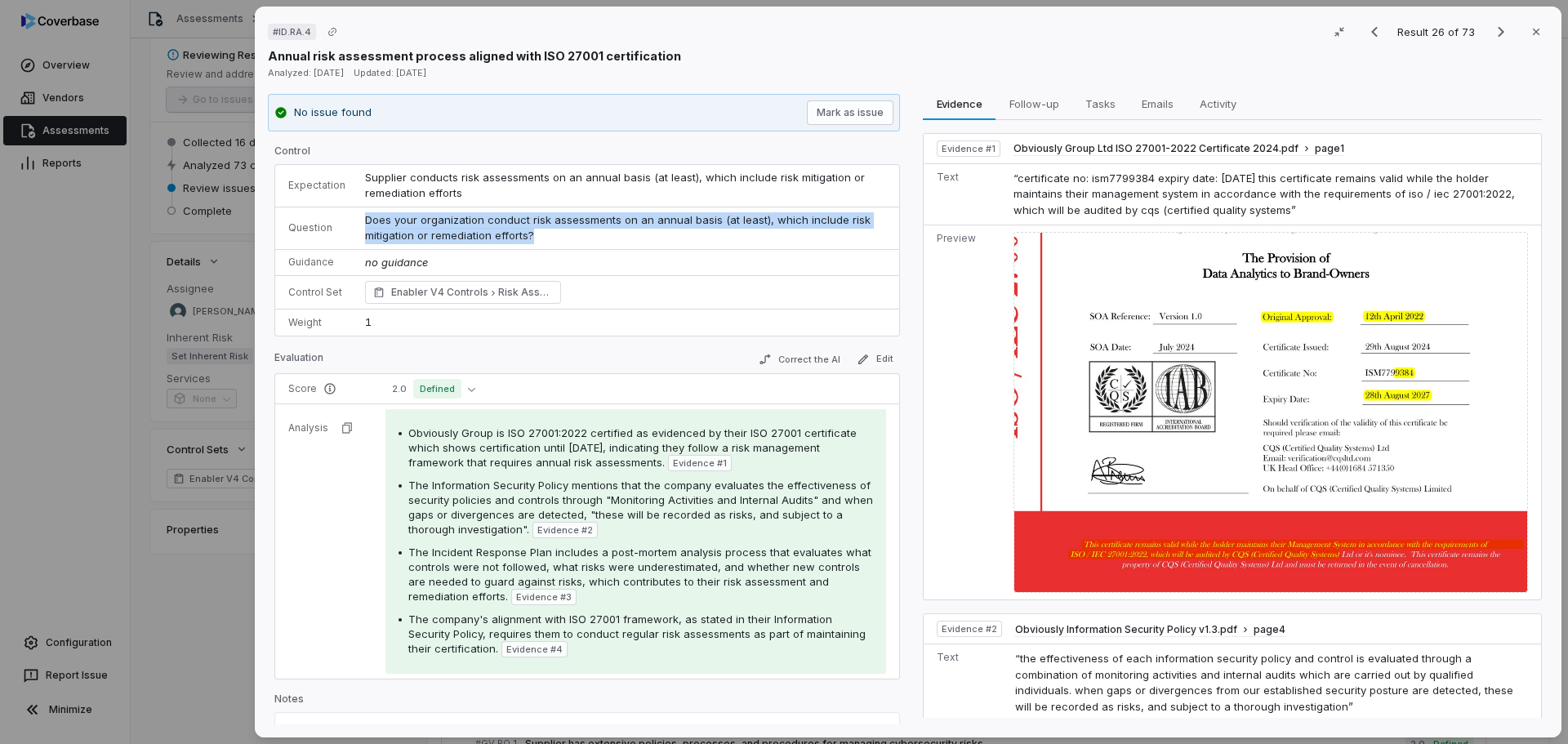
drag, startPoint x: 550, startPoint y: 232, endPoint x: 342, endPoint y: 220, distance: 208.3
click at [342, 220] on tr "Question Does your organization conduct risk assessments on an annual basis (at…" at bounding box center [587, 227] width 624 height 43
copy tr "Does your organization conduct risk assessments on an annual basis (at least), …"
click at [1492, 31] on icon "Next result" at bounding box center [1501, 32] width 19 height 19
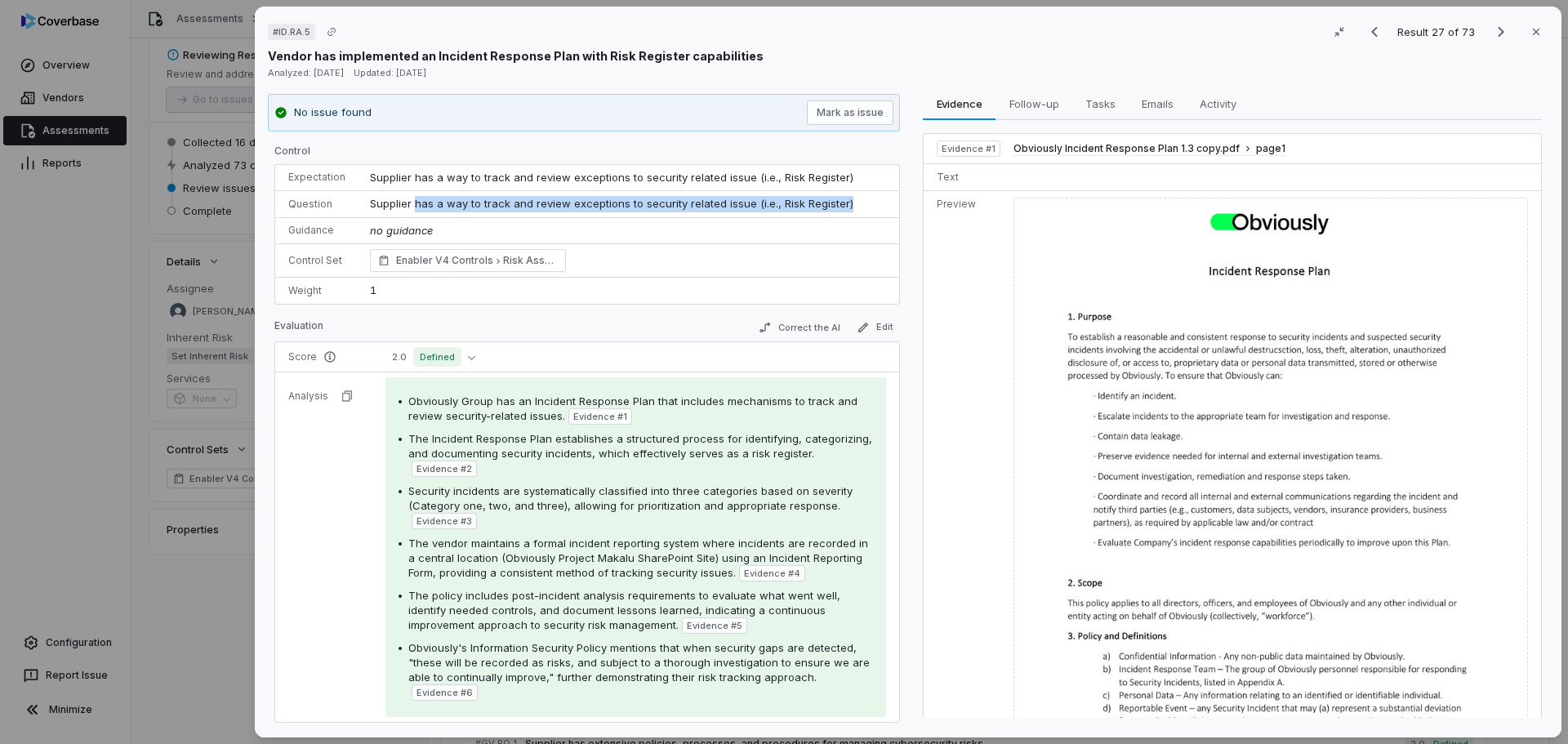
drag, startPoint x: 855, startPoint y: 203, endPoint x: 414, endPoint y: 209, distance: 441.0
click at [414, 209] on td "Supplier has a way to track and review exceptions to security related issue (i.…" at bounding box center [629, 204] width 539 height 27
copy span "has a way to track and review exceptions to security related issue (i.e., Risk …"
click at [1492, 25] on icon "Next result" at bounding box center [1501, 32] width 19 height 19
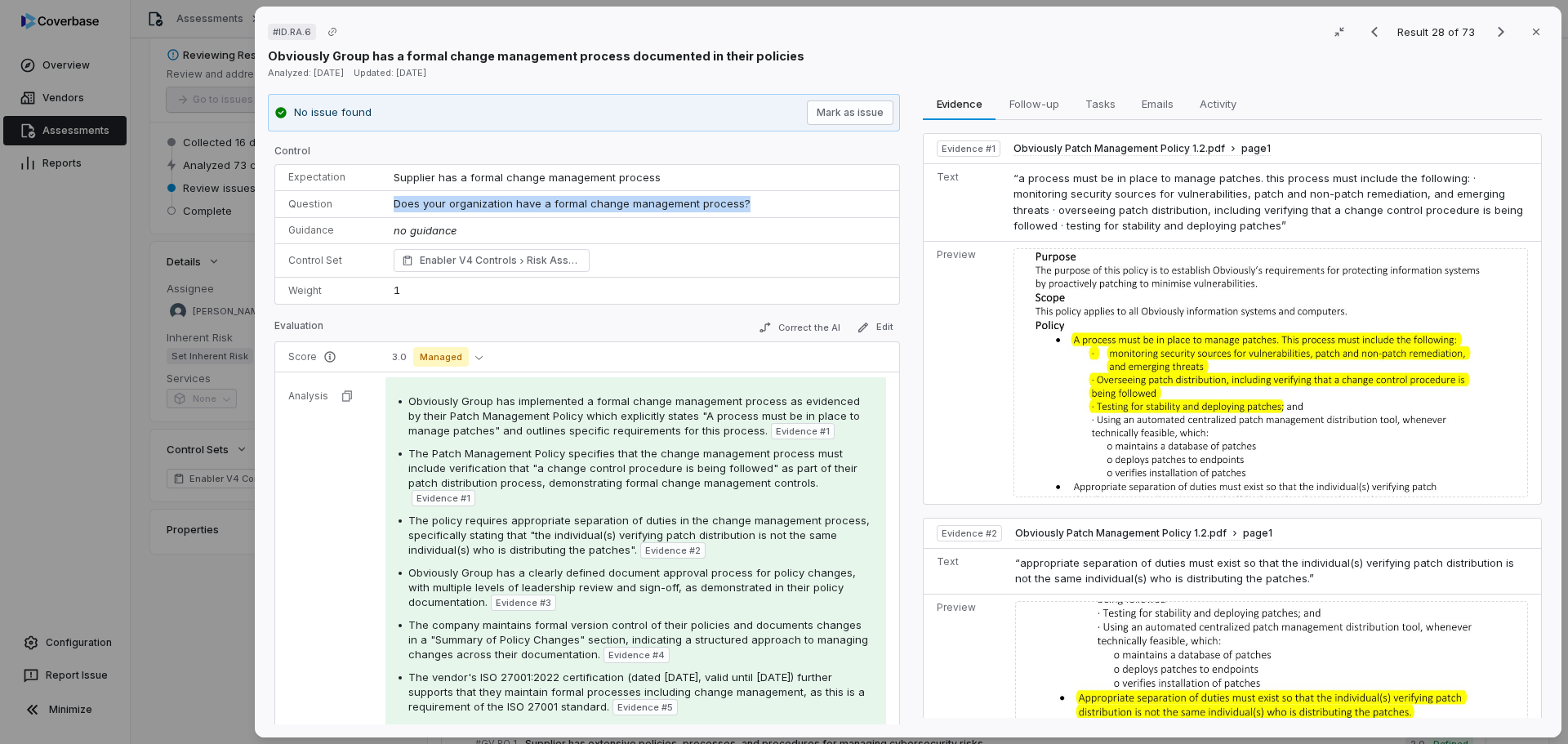
drag, startPoint x: 755, startPoint y: 208, endPoint x: 389, endPoint y: 195, distance: 366.2
click at [389, 195] on td "Does your organization have a formal change management process?" at bounding box center [642, 204] width 515 height 27
copy span "Does your organization have a formal change management process?"
click at [1497, 35] on icon "Next result" at bounding box center [1501, 32] width 19 height 19
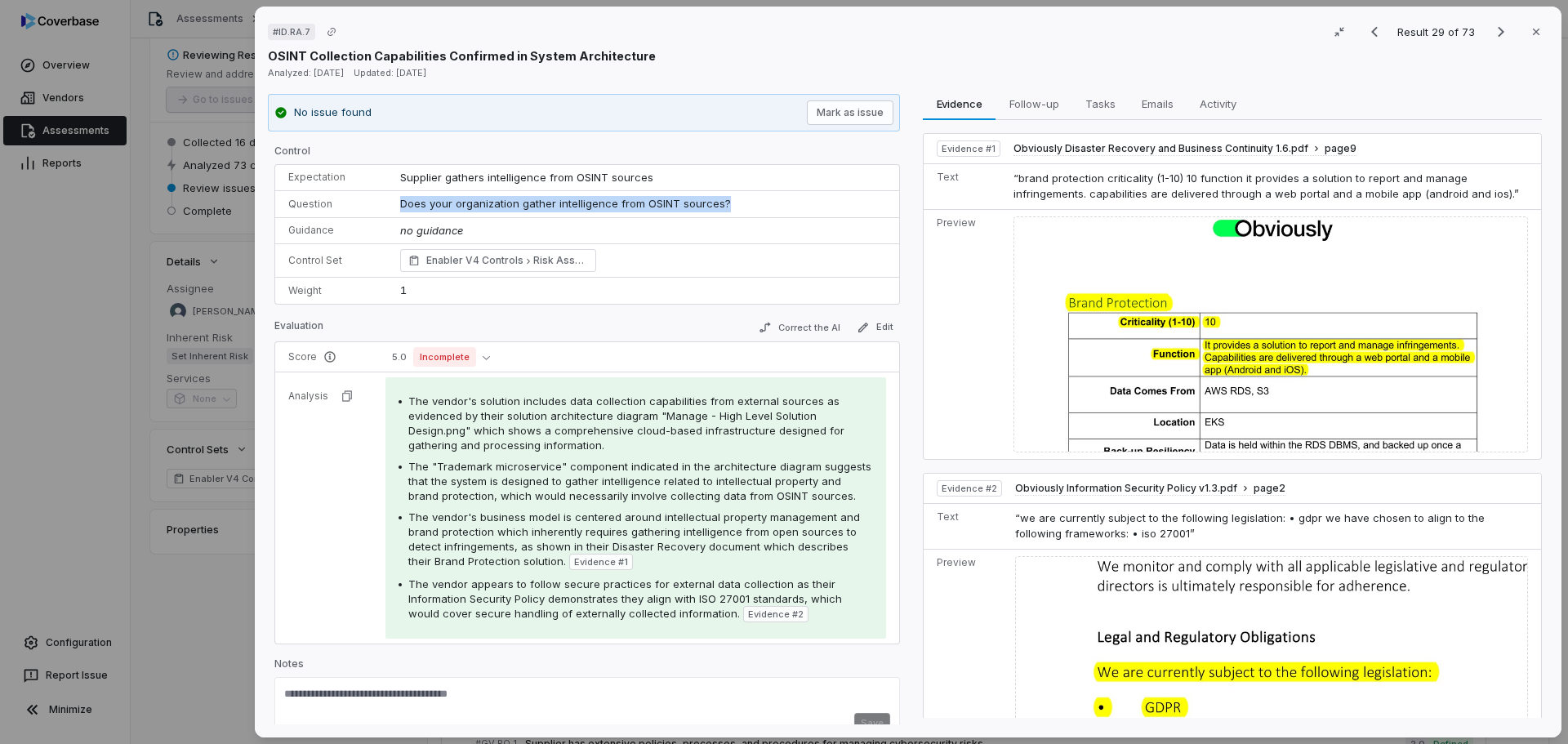
drag, startPoint x: 729, startPoint y: 203, endPoint x: 370, endPoint y: 201, distance: 359.0
click at [370, 201] on tr "Question Does your organization gather intelligence from OSINT sources?" at bounding box center [587, 204] width 624 height 27
copy tr "Does your organization gather intelligence from OSINT sources?"
click at [1497, 32] on icon "Next result" at bounding box center [1500, 32] width 7 height 11
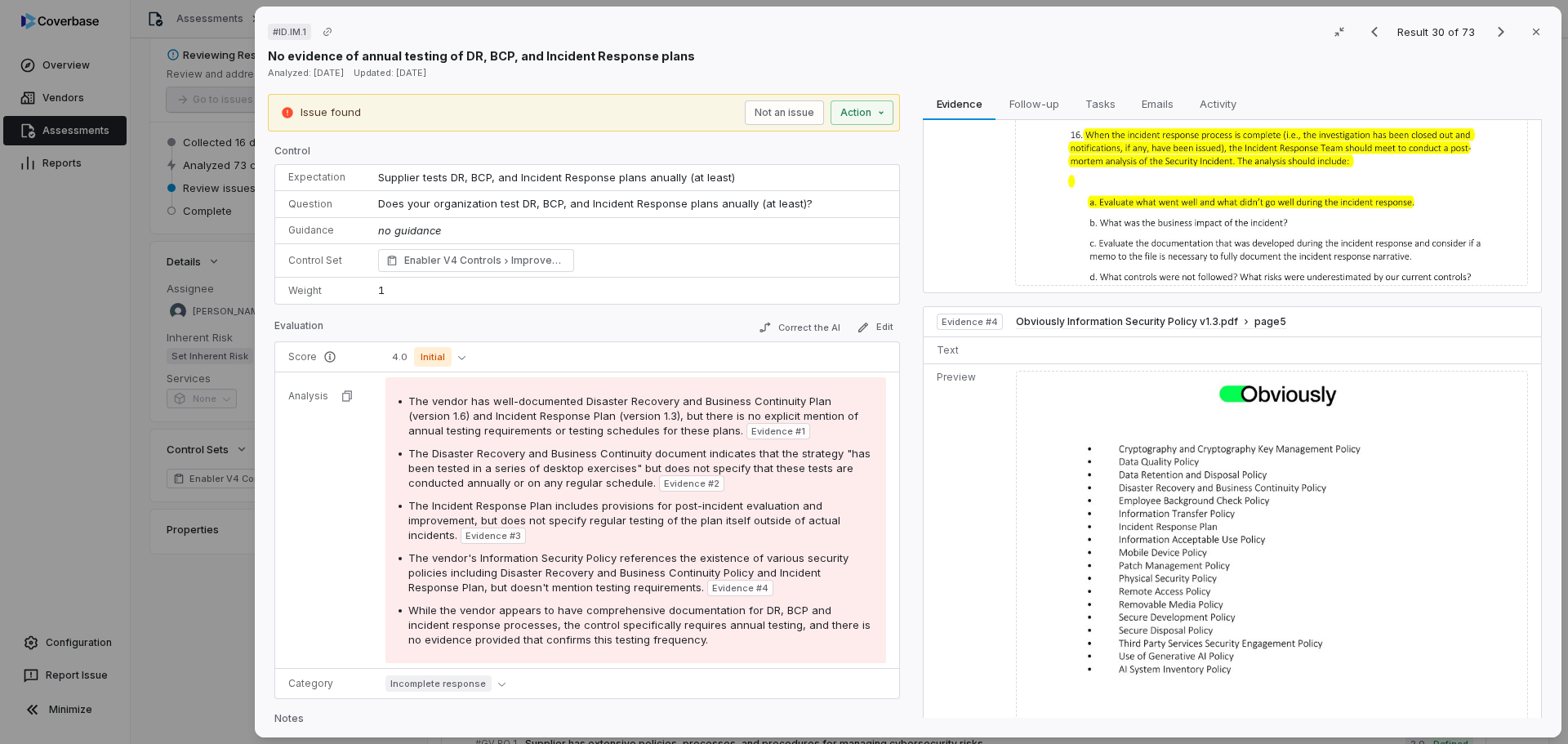
scroll to position [1306, 0]
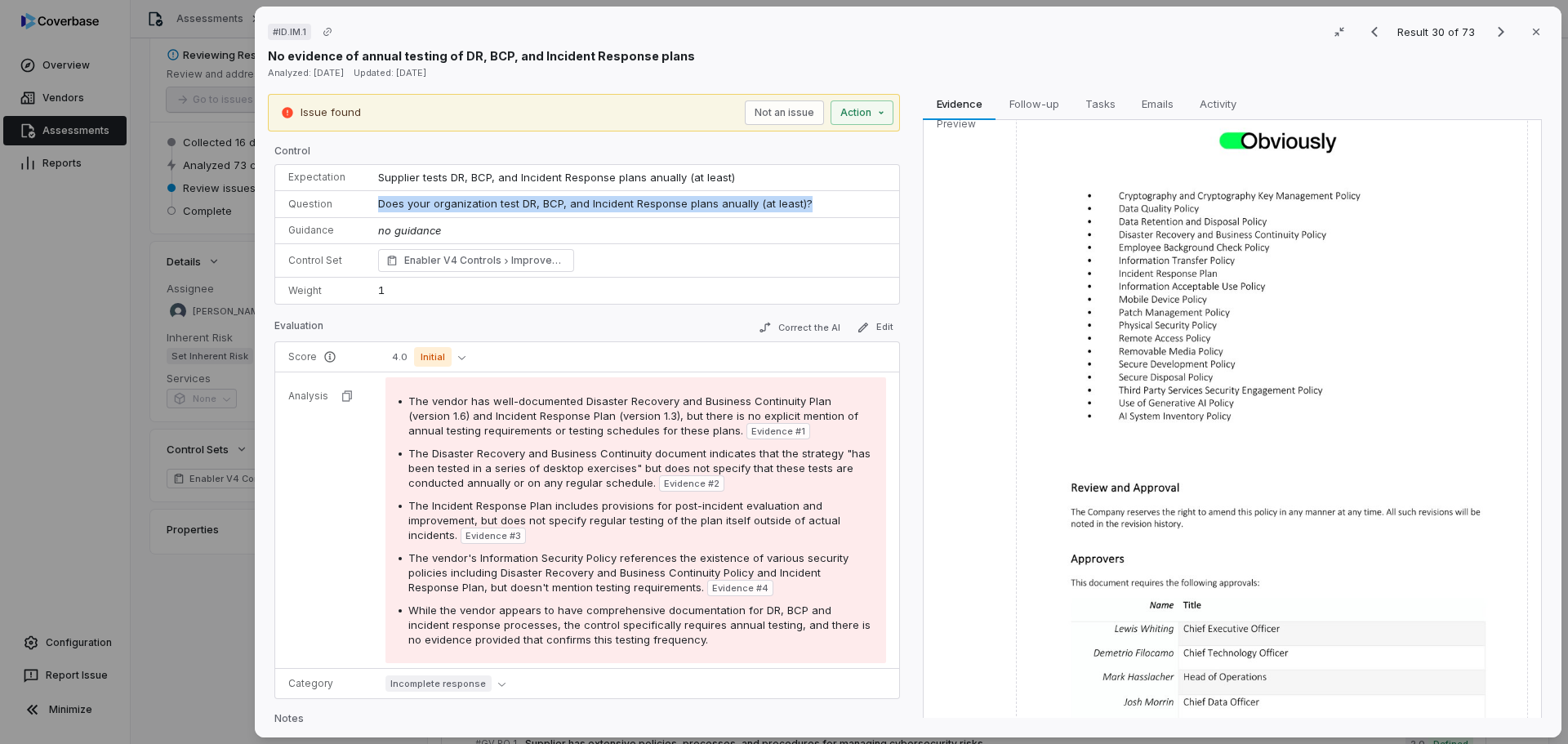
drag, startPoint x: 807, startPoint y: 197, endPoint x: 376, endPoint y: 200, distance: 431.0
click at [376, 200] on td "Does your organization test DR, BCP, and Incident Response plans anually (at le…" at bounding box center [634, 204] width 530 height 27
copy span "Does your organization test DR, BCP, and Incident Response plans anually (at le…"
click at [1497, 26] on icon "Next result" at bounding box center [1501, 32] width 19 height 19
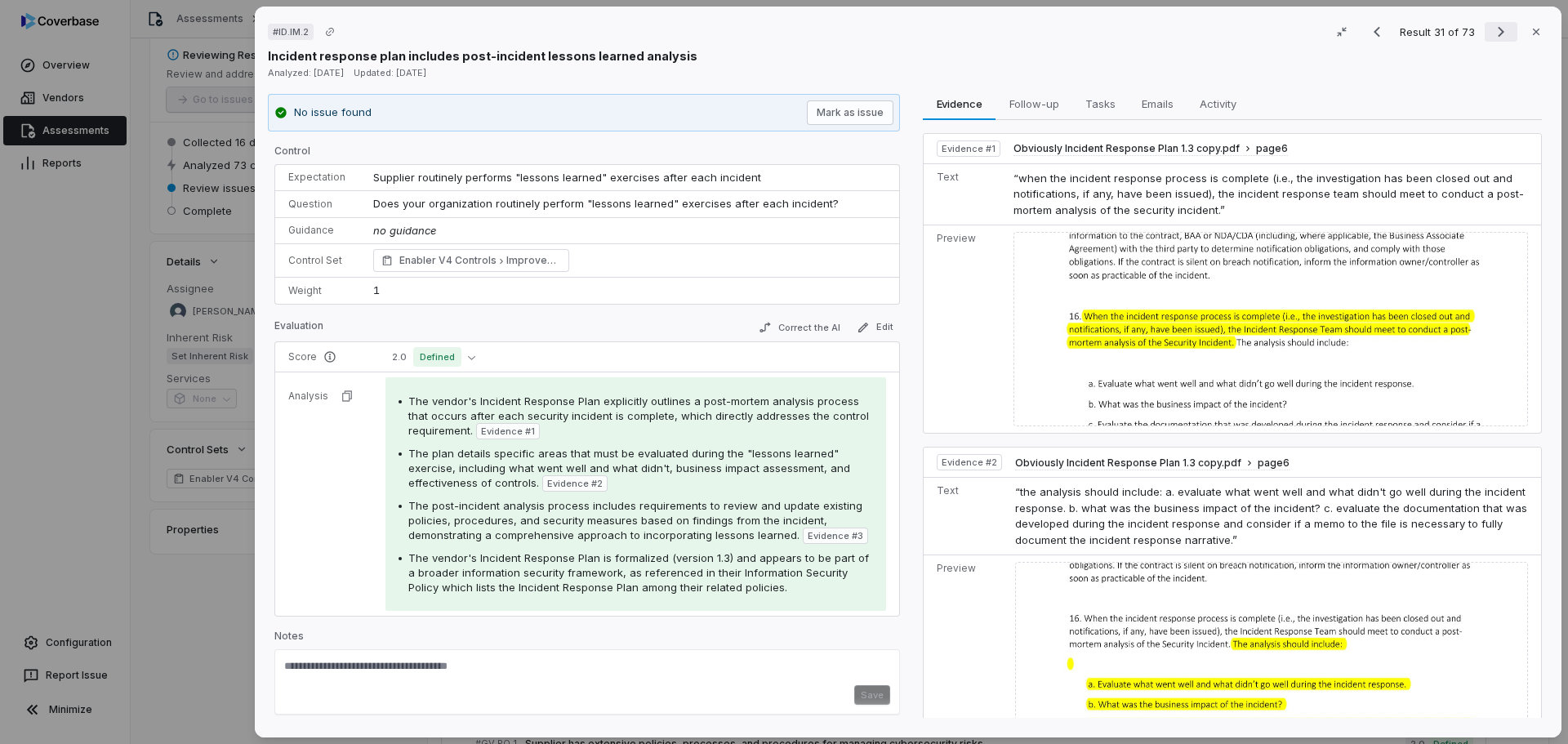
click at [1497, 26] on icon "Next result" at bounding box center [1501, 32] width 19 height 19
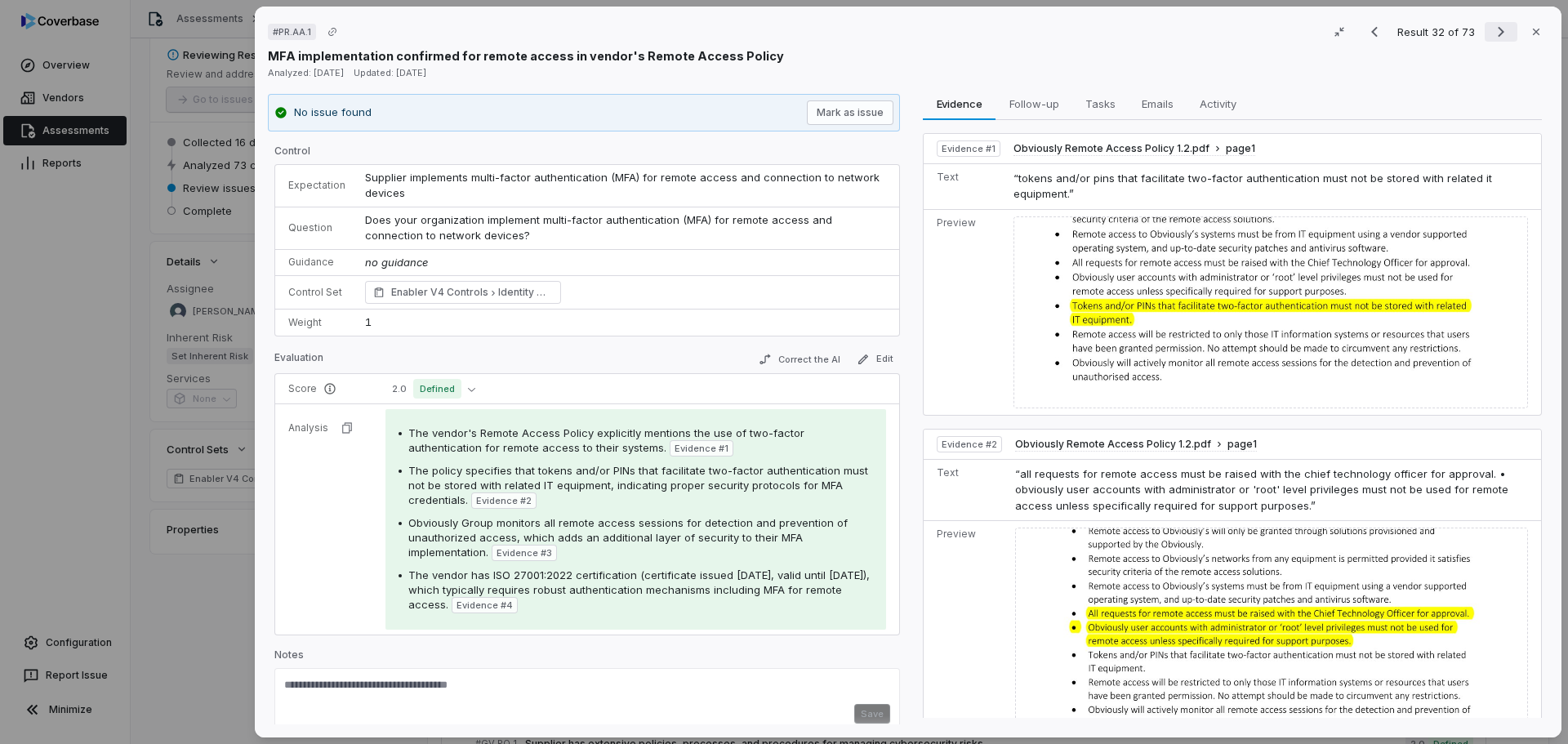
click at [1497, 26] on icon "Next result" at bounding box center [1501, 32] width 19 height 19
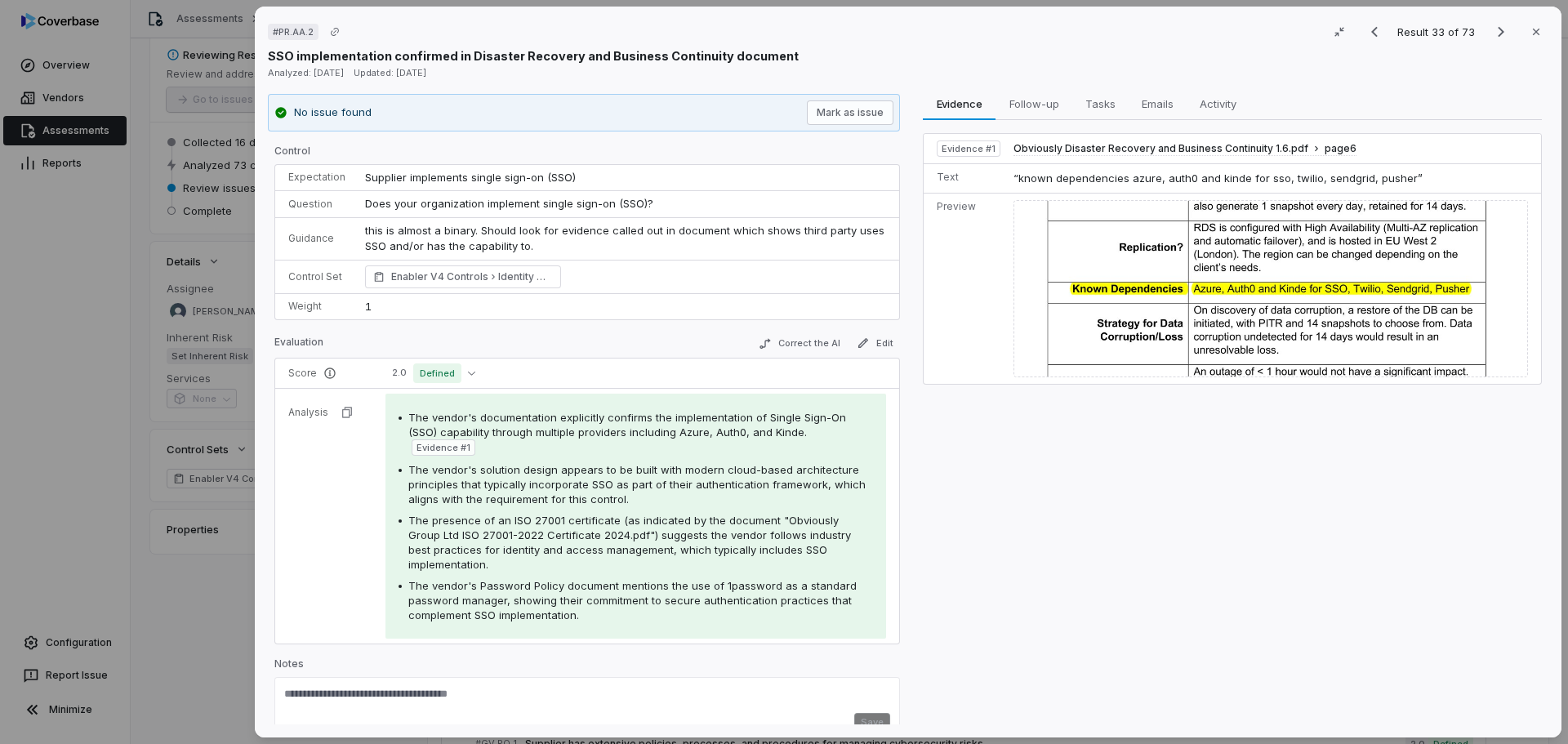
click at [1251, 284] on img at bounding box center [1271, 288] width 515 height 177
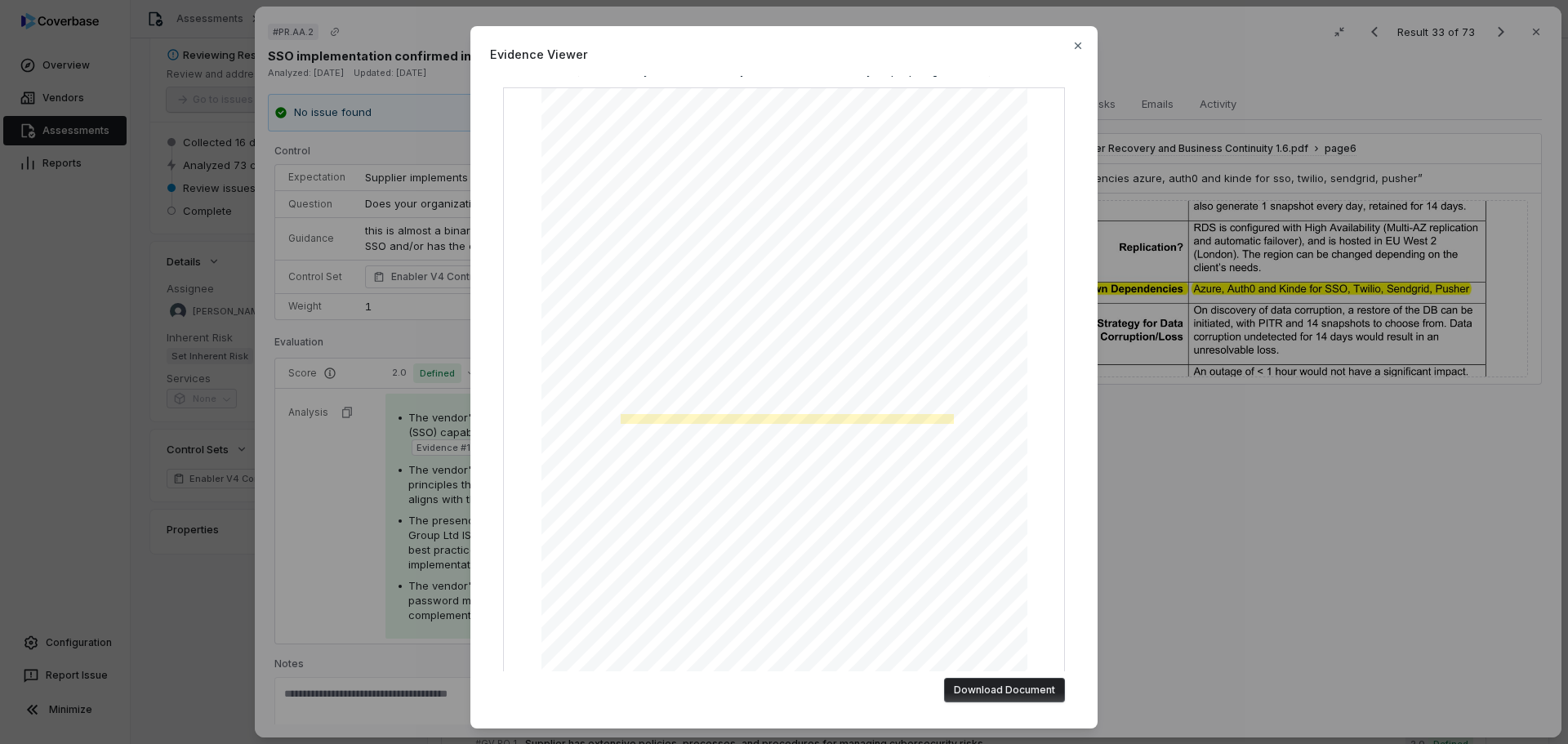
scroll to position [81, 0]
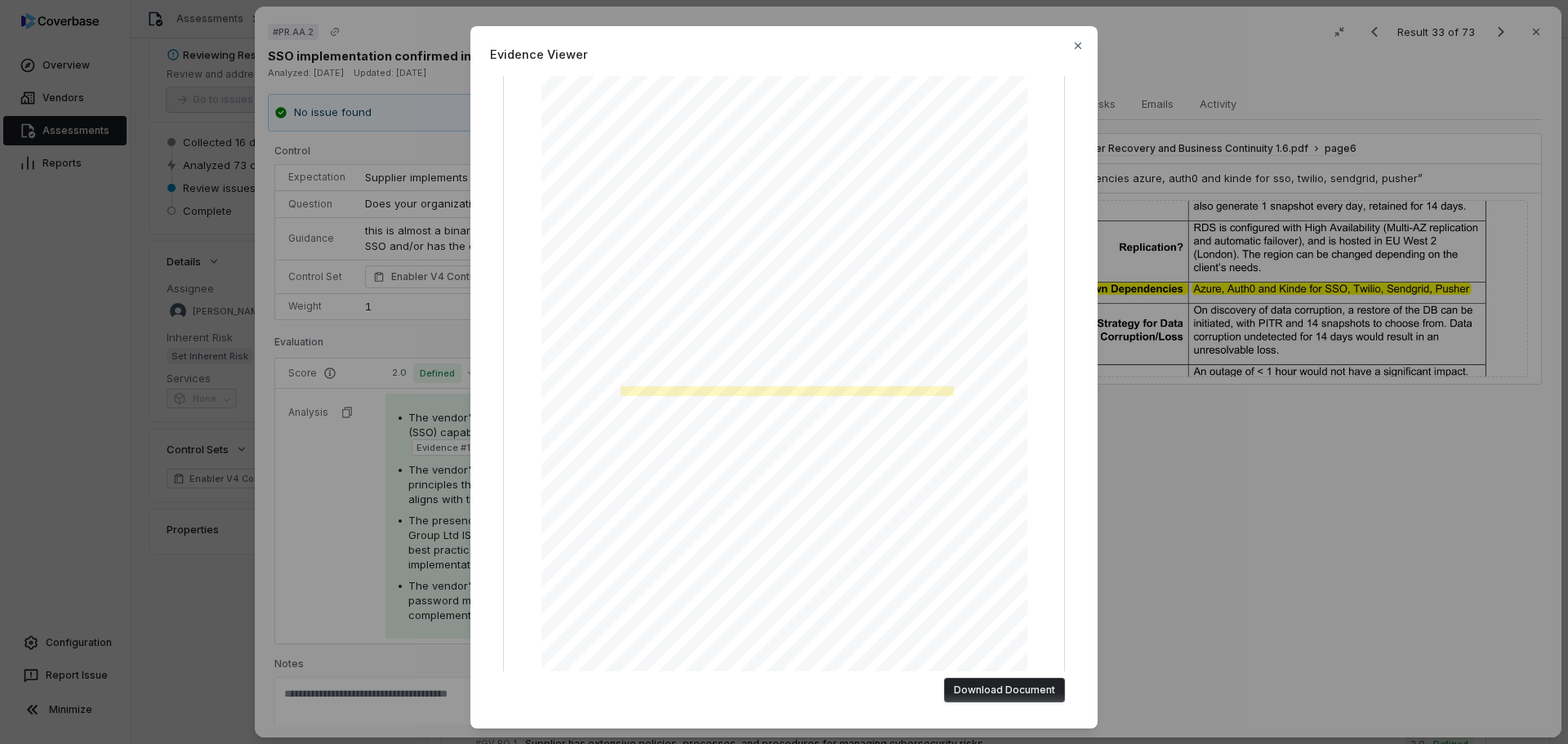
click at [1281, 503] on div "Evidence Viewer "known dependencies azure, auth0 and kinde for sso, twilio, sen…" at bounding box center [784, 372] width 1568 height 744
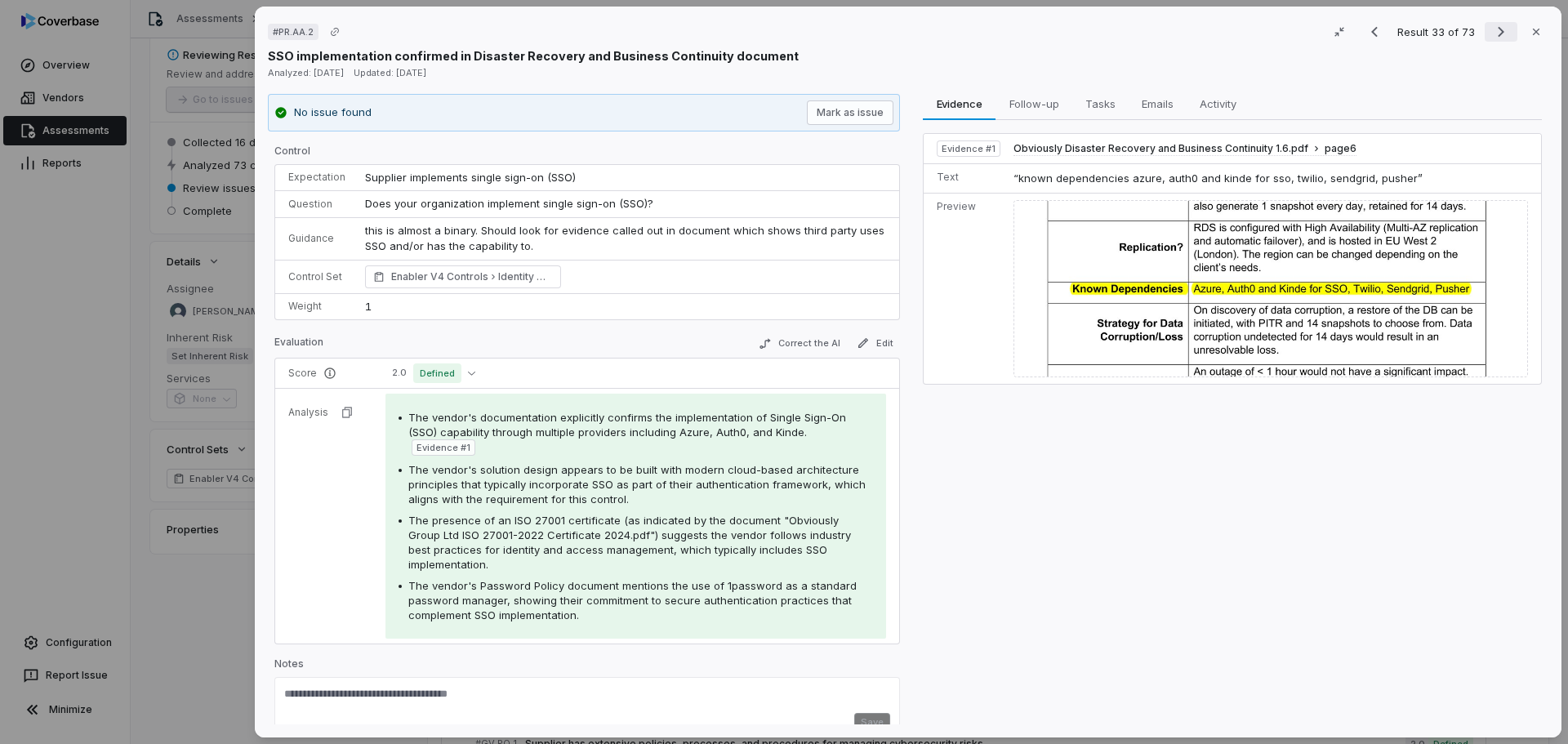
click at [1492, 23] on icon "Next result" at bounding box center [1501, 32] width 19 height 19
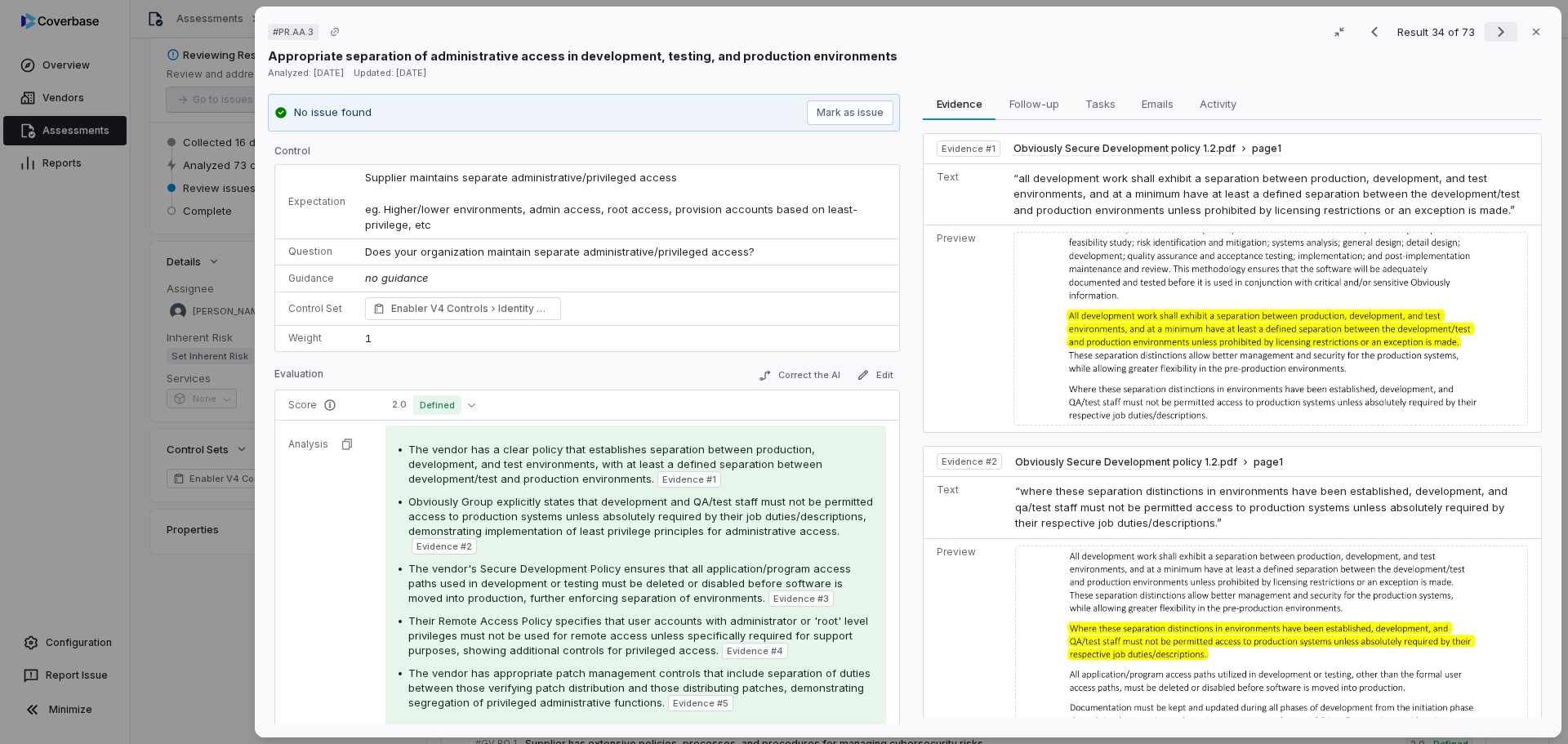
click at [1492, 34] on icon "Next result" at bounding box center [1501, 32] width 19 height 19
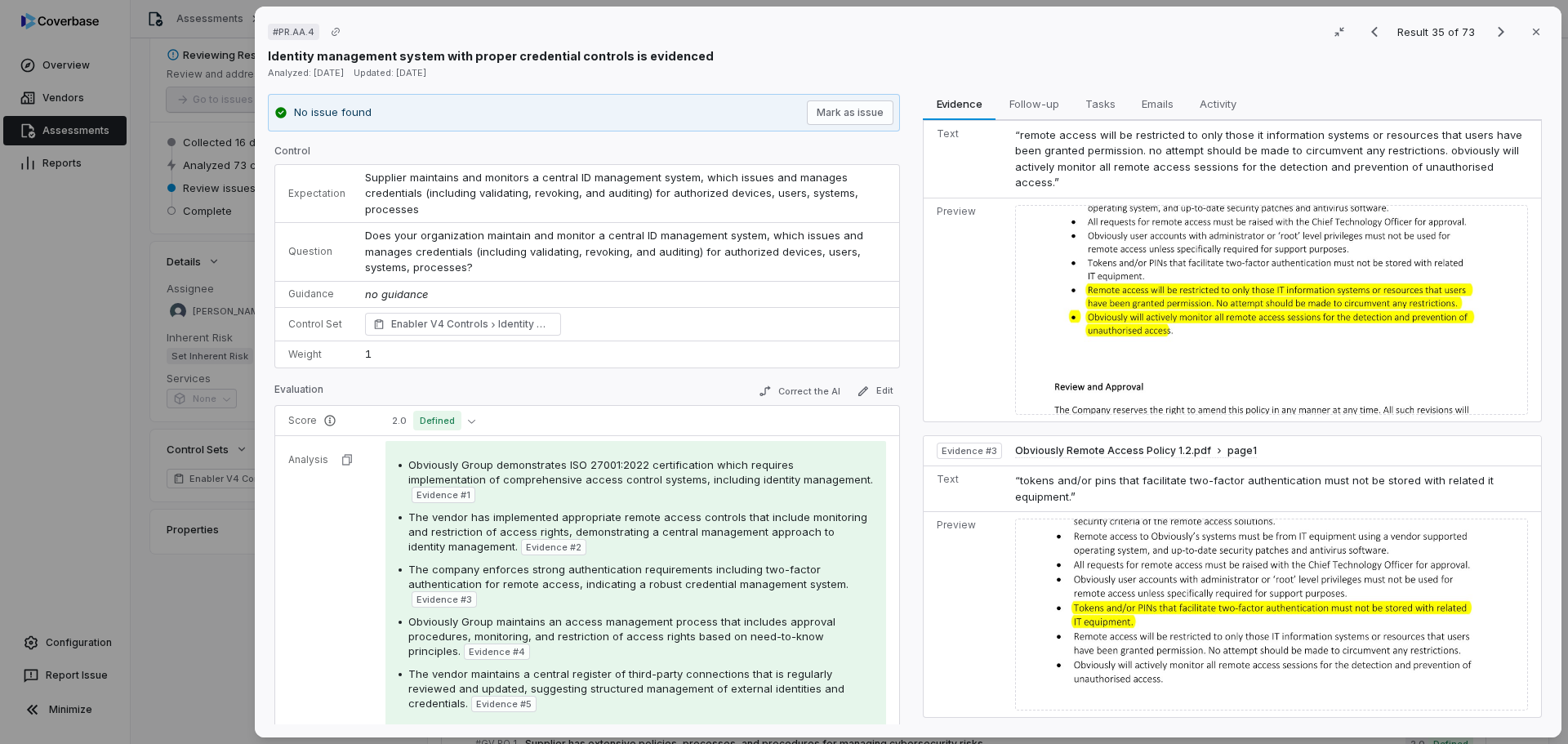
scroll to position [572, 0]
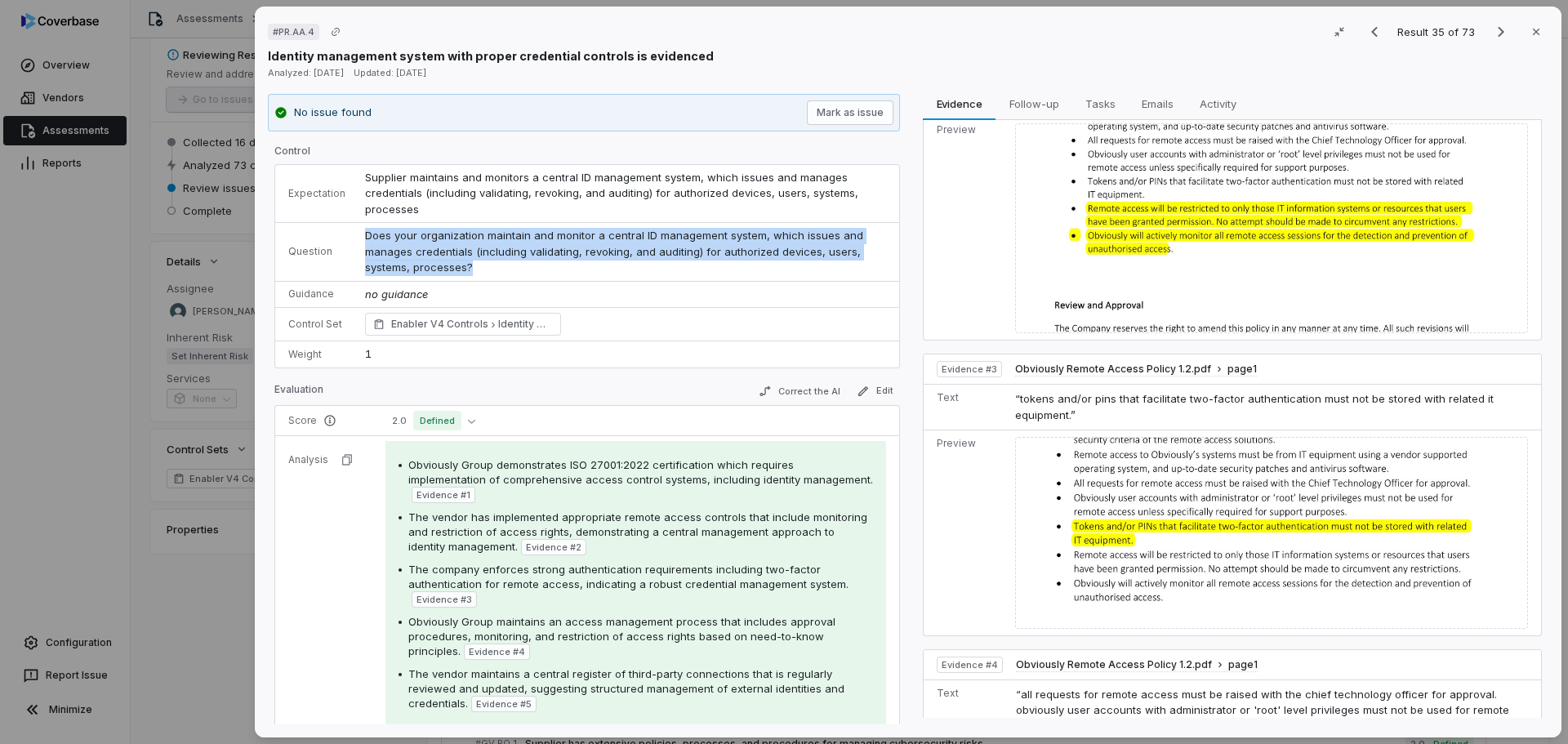
drag, startPoint x: 491, startPoint y: 263, endPoint x: 357, endPoint y: 241, distance: 135.8
click at [357, 241] on td "Does your organization maintain and monitor a central ID management system, whi…" at bounding box center [627, 252] width 544 height 59
click at [1492, 28] on icon "Next result" at bounding box center [1501, 32] width 19 height 19
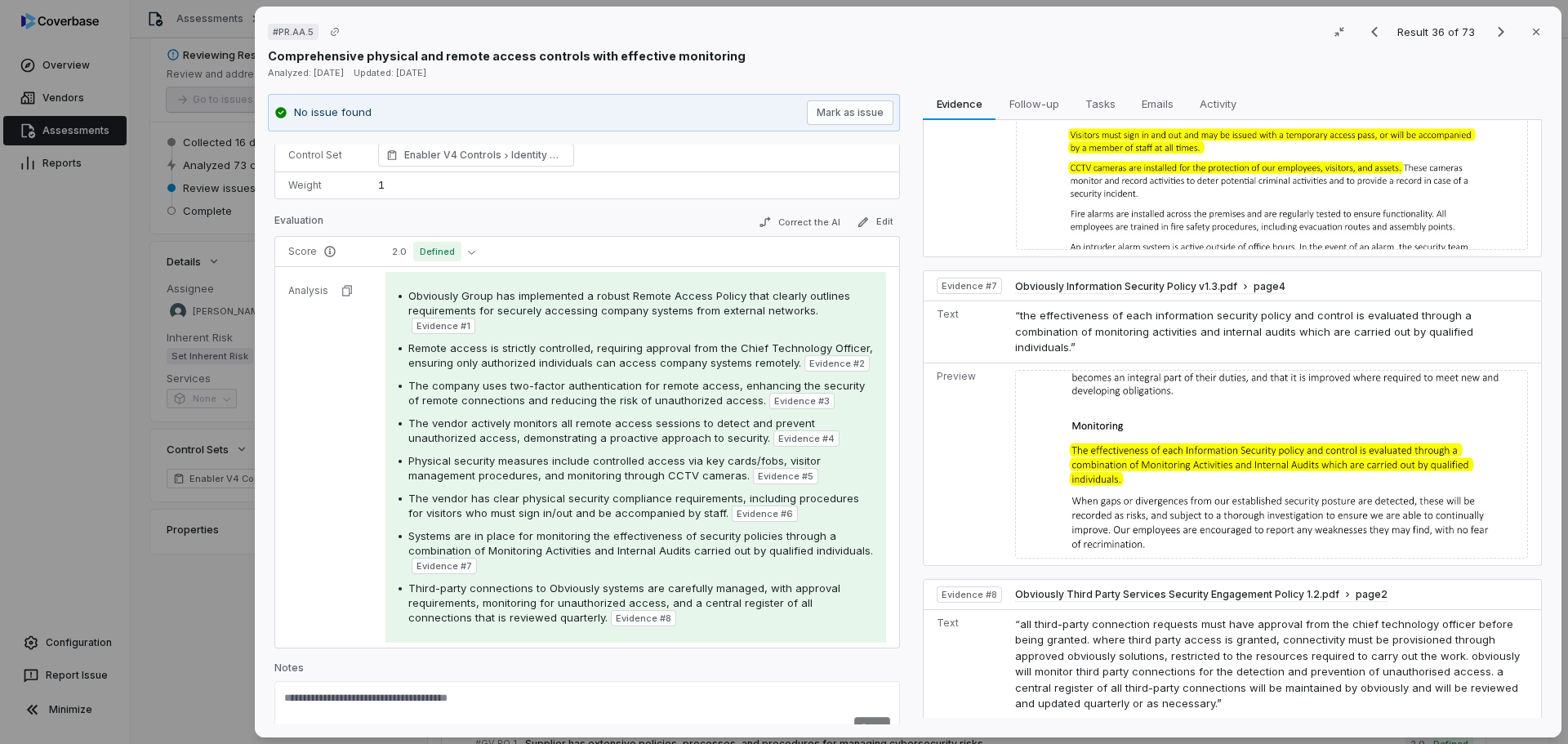
scroll to position [1878, 0]
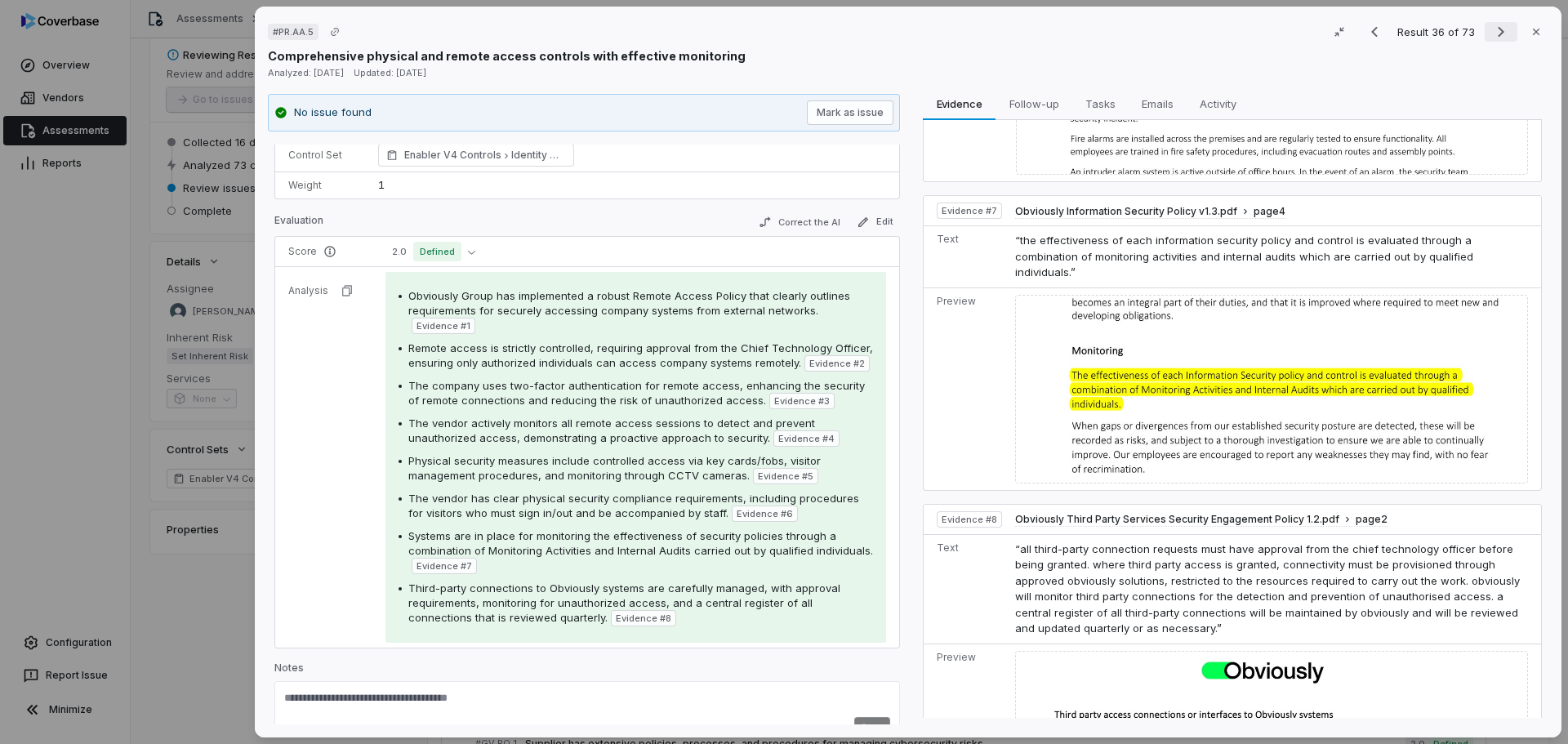
click at [1493, 32] on icon "Next result" at bounding box center [1501, 32] width 19 height 19
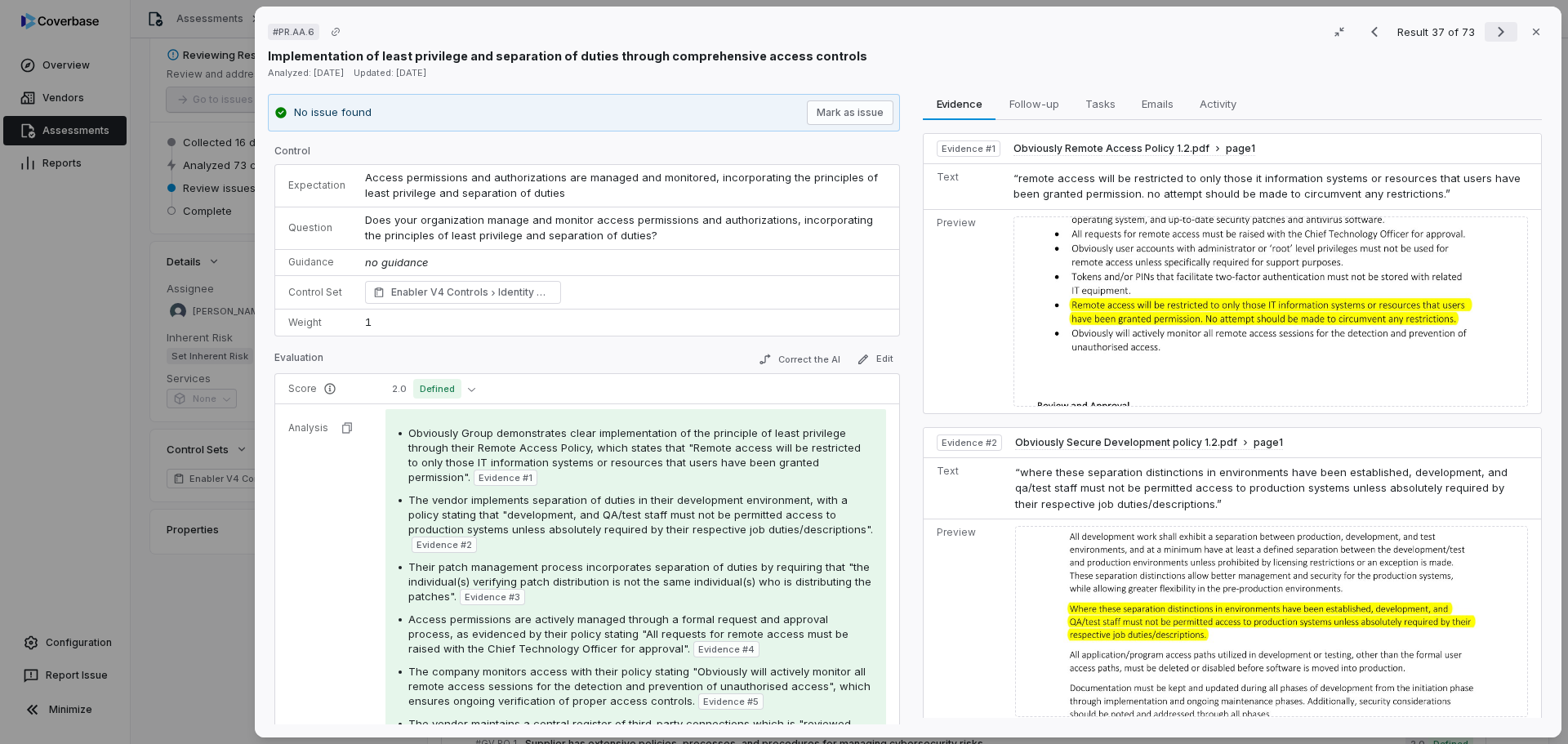
click at [1496, 27] on icon "Next result" at bounding box center [1501, 32] width 19 height 19
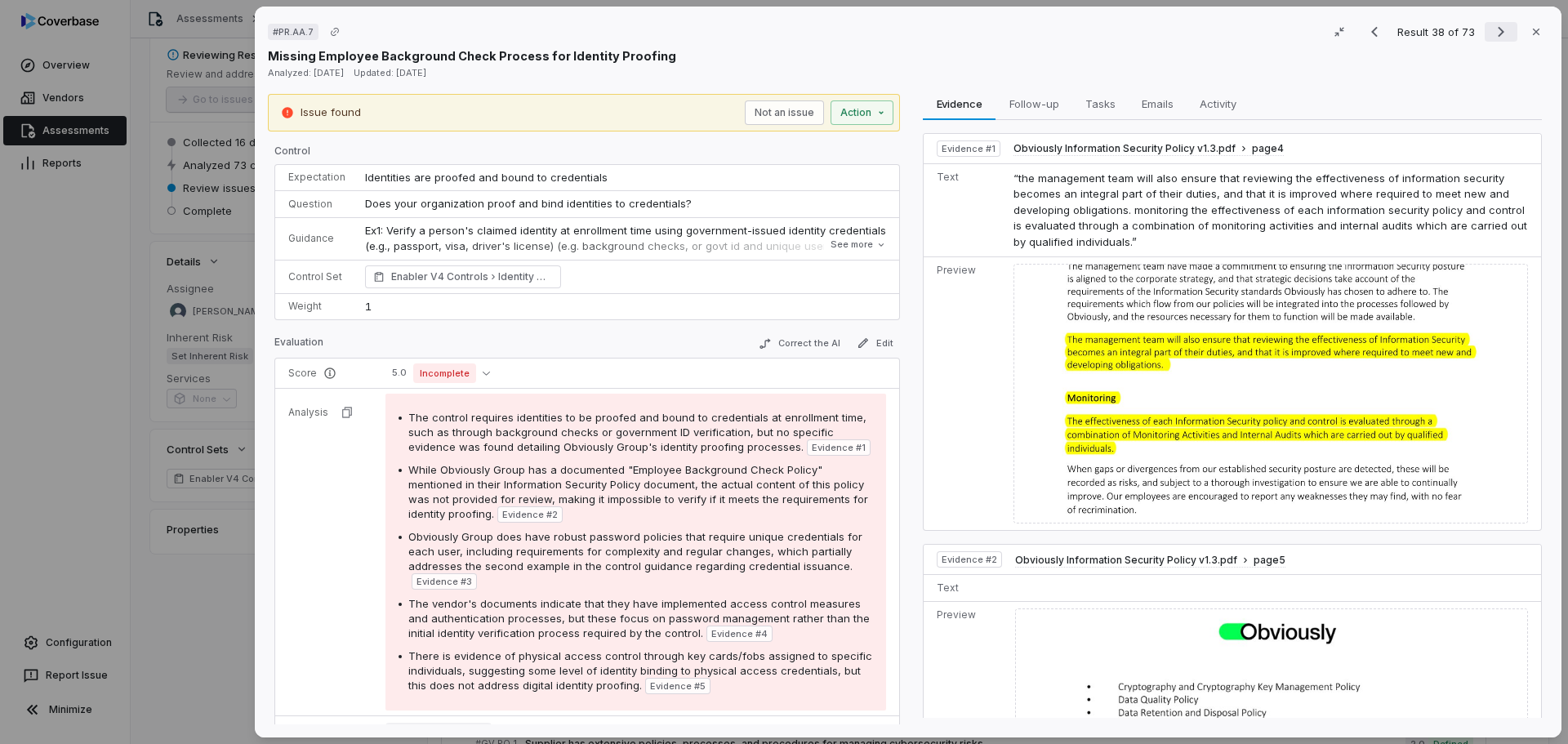
click at [1497, 34] on icon "Next result" at bounding box center [1501, 32] width 19 height 19
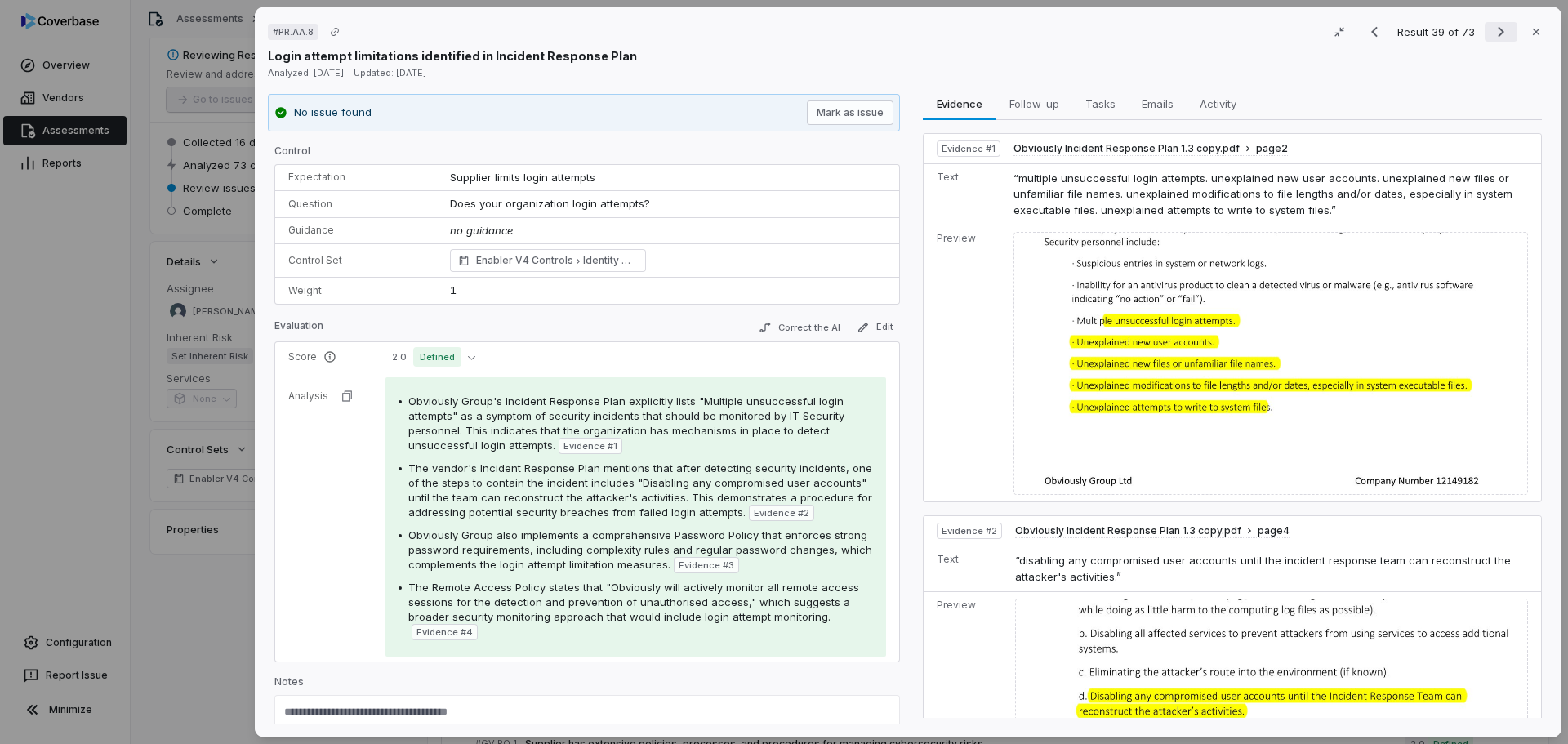
click at [1492, 32] on icon "Next result" at bounding box center [1501, 32] width 19 height 19
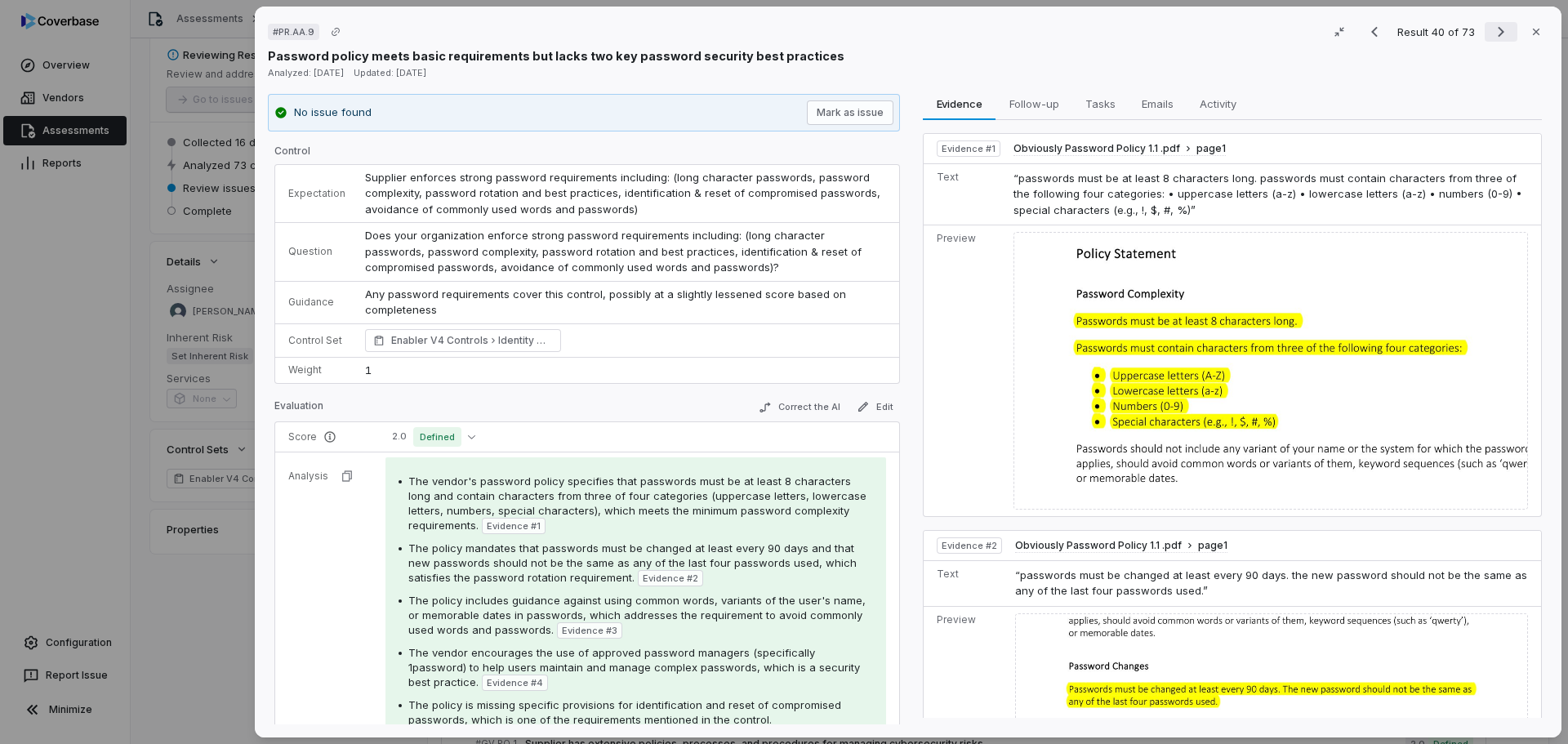
click at [1492, 32] on icon "Next result" at bounding box center [1501, 32] width 19 height 19
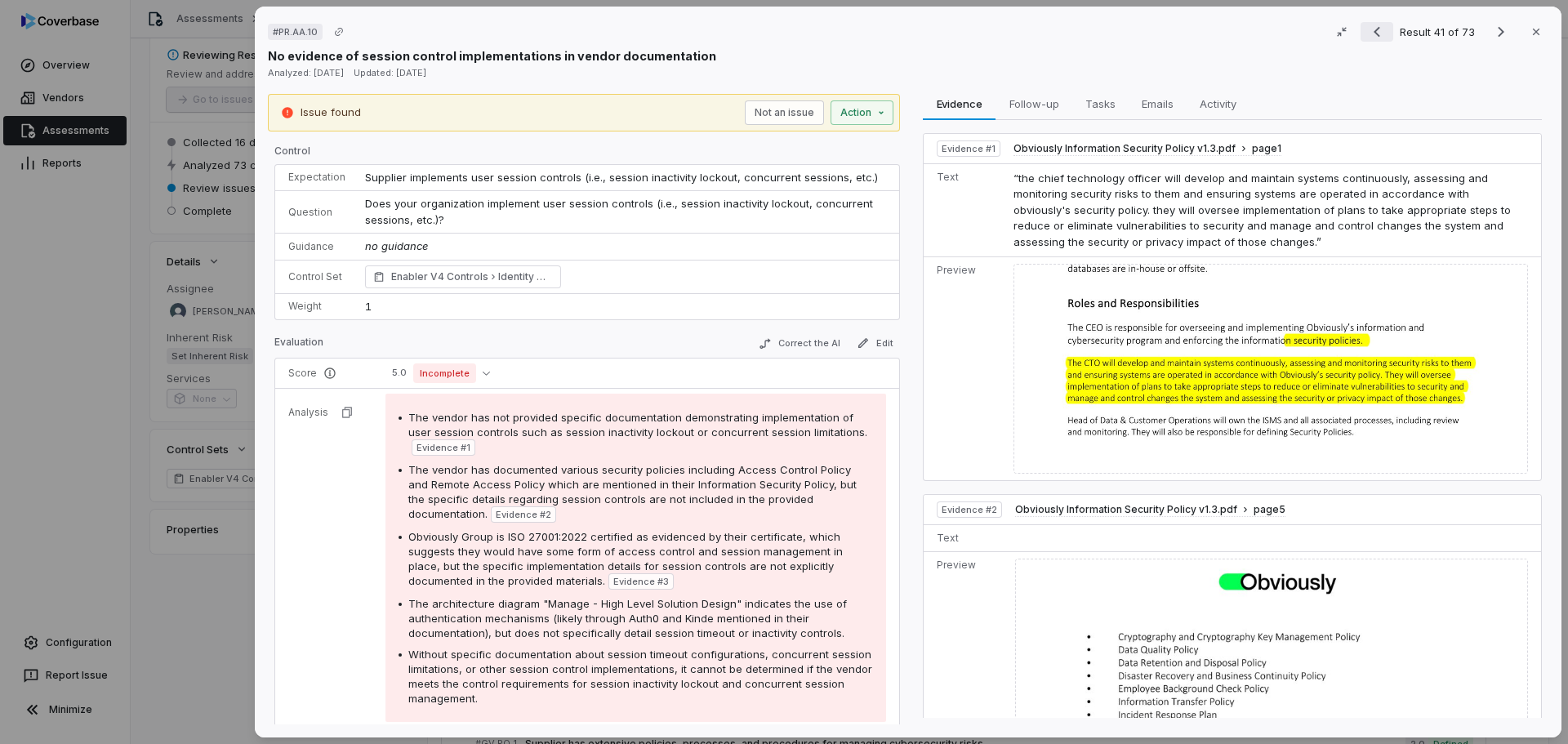
click at [1372, 39] on icon "Previous result" at bounding box center [1376, 32] width 19 height 19
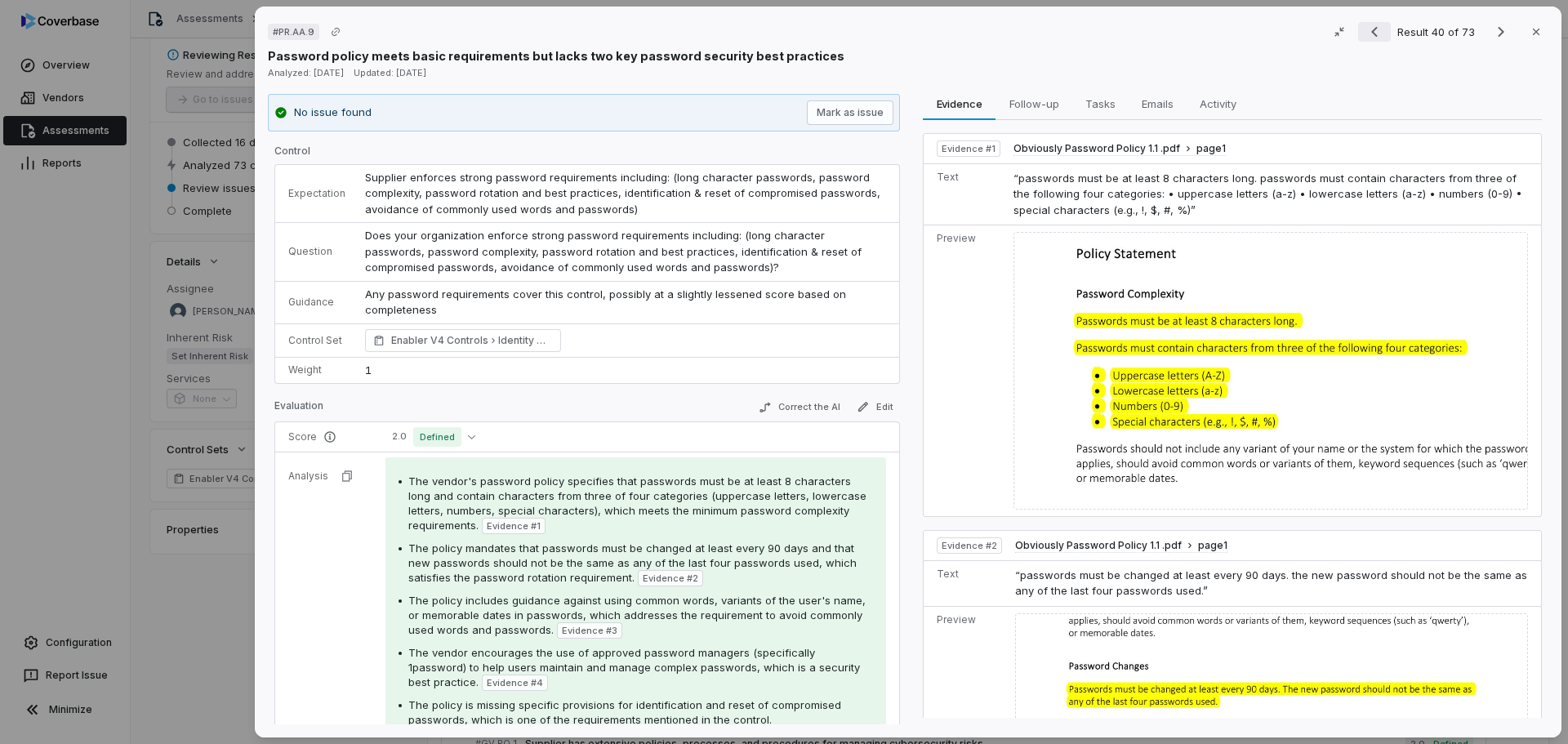
click at [1372, 39] on icon "Previous result" at bounding box center [1374, 32] width 19 height 19
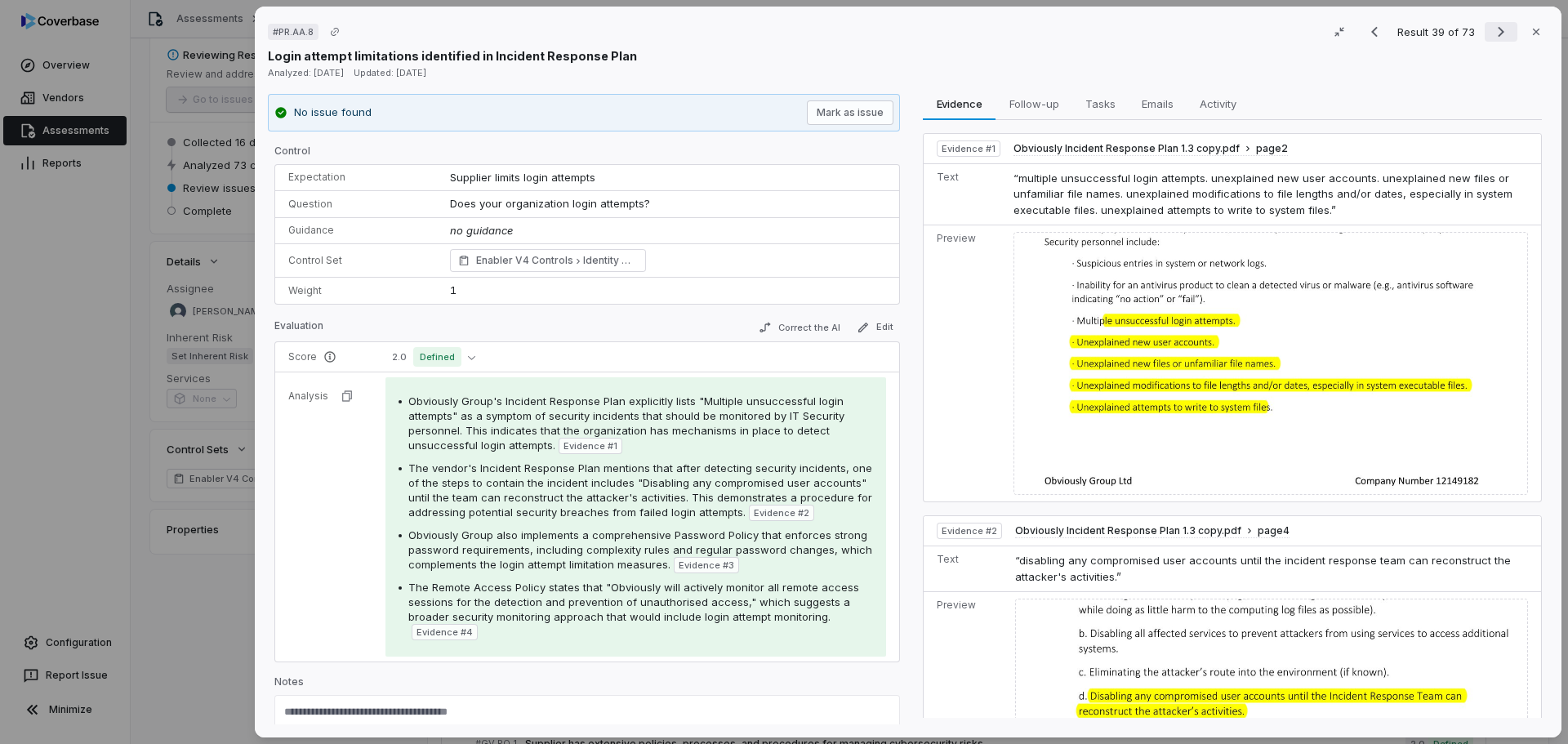
click at [1497, 34] on icon "Next result" at bounding box center [1501, 32] width 19 height 19
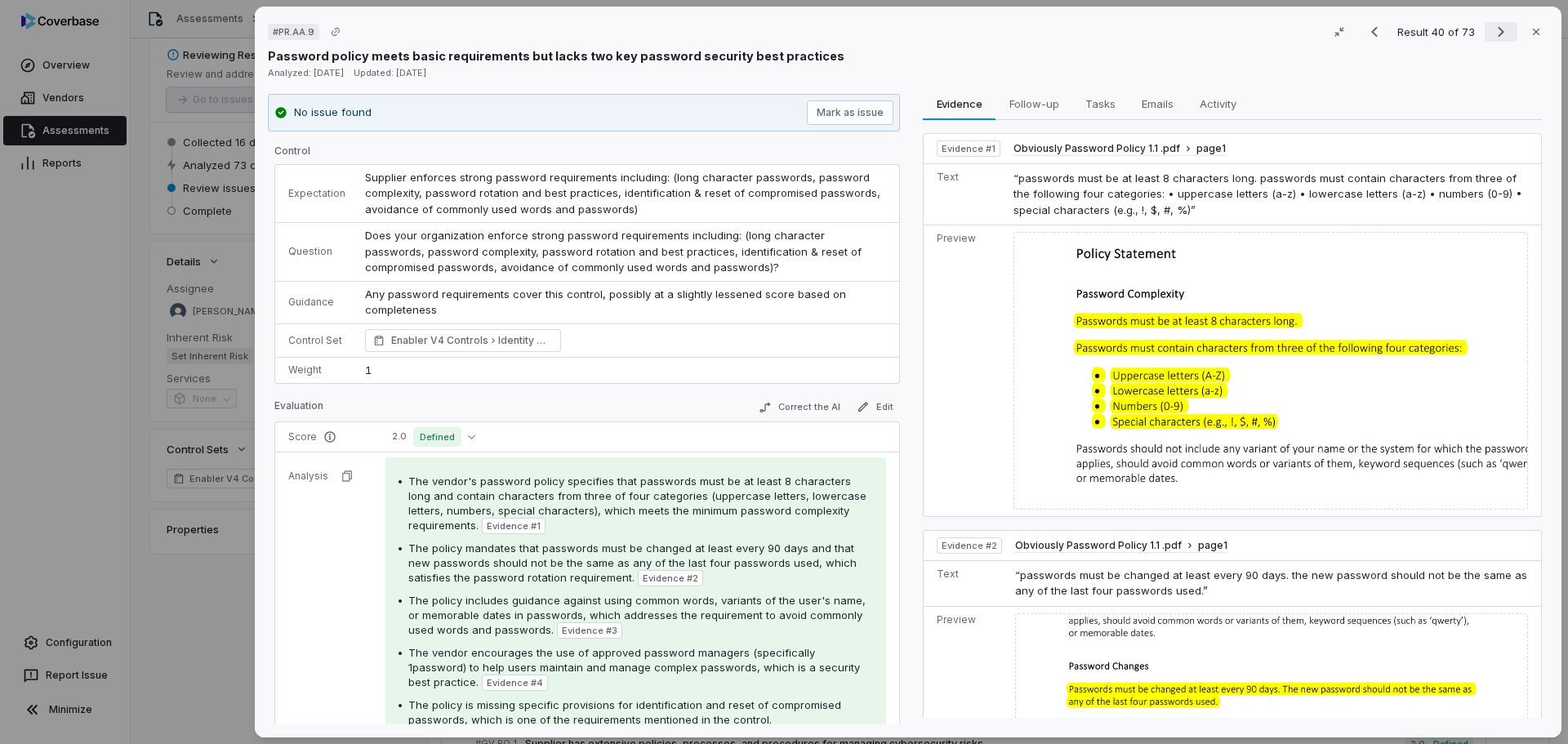
click at [1497, 34] on icon "Next result" at bounding box center [1501, 32] width 19 height 19
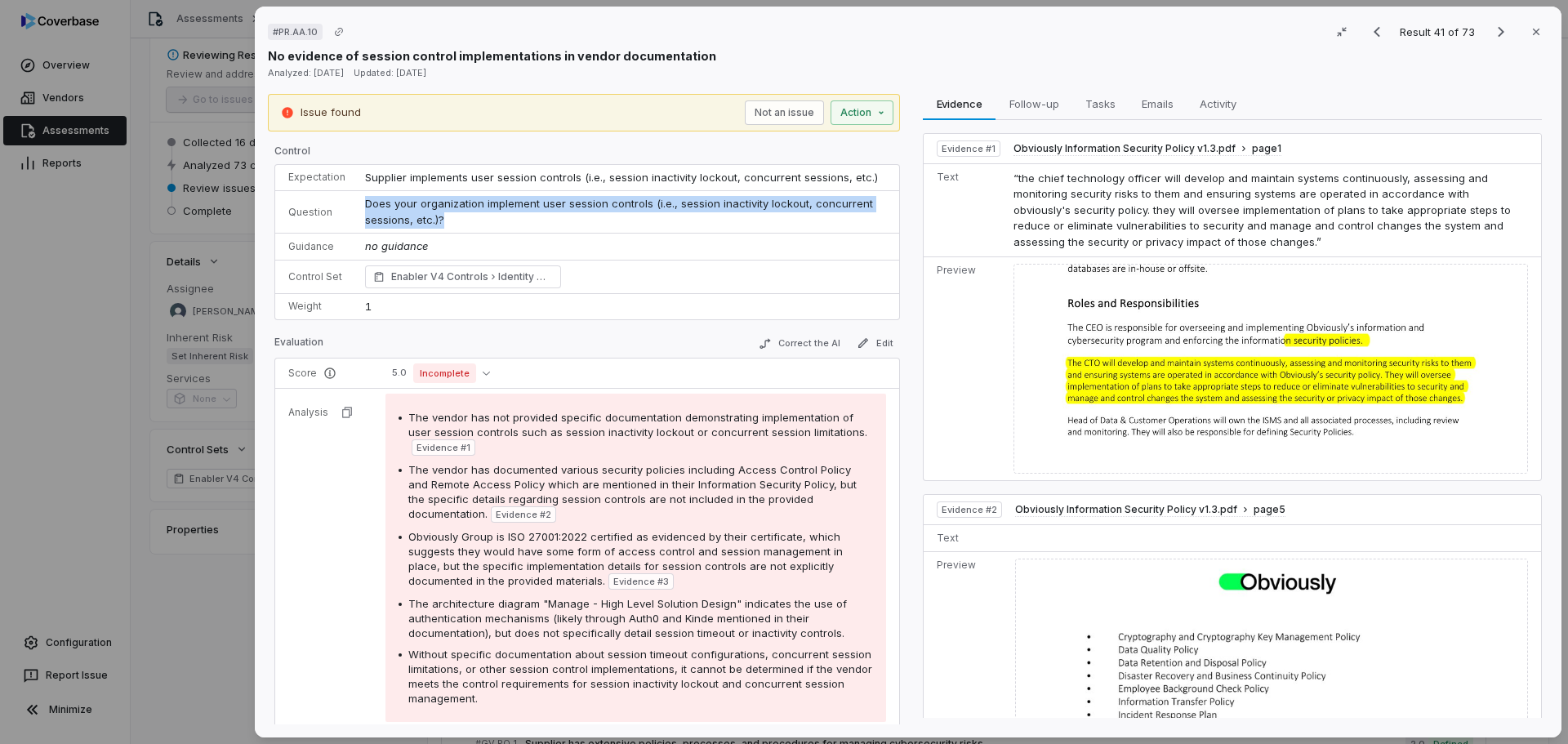
drag, startPoint x: 450, startPoint y: 218, endPoint x: 338, endPoint y: 206, distance: 112.6
click at [338, 206] on tr "Question Does your organization implement user session controls (i.e., session …" at bounding box center [587, 212] width 624 height 43
